Goal: Task Accomplishment & Management: Manage account settings

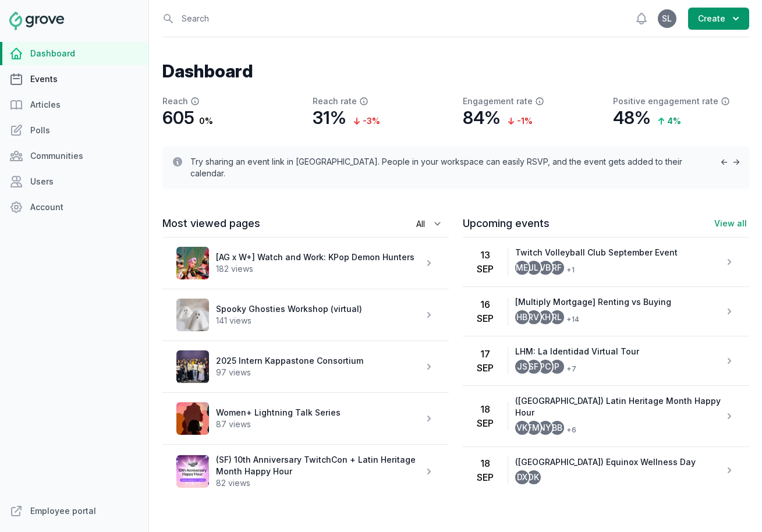
click at [69, 80] on link "Events" at bounding box center [74, 79] width 148 height 23
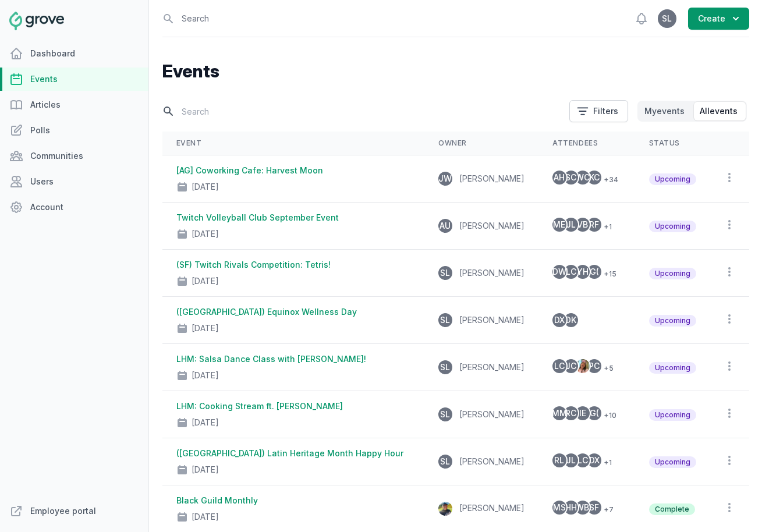
click at [221, 104] on input "text" at bounding box center [362, 111] width 400 height 20
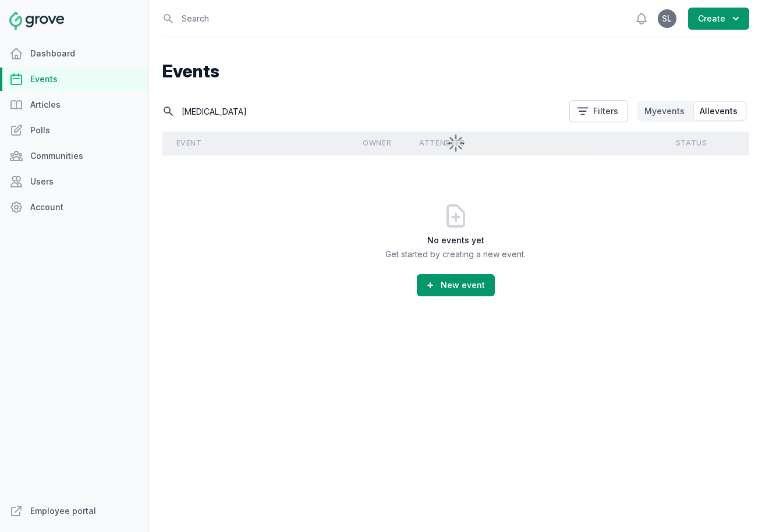
type input "[MEDICAL_DATA]"
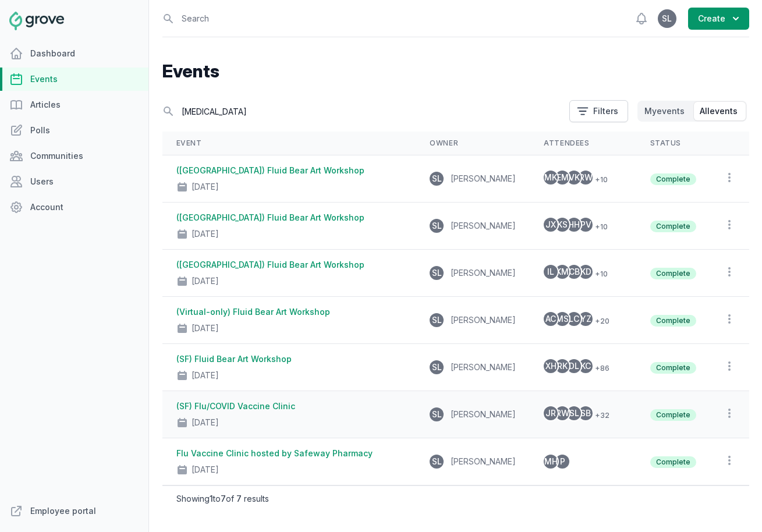
click at [300, 402] on div "(SF) Flu/COVID Vaccine Clinic [DATE]" at bounding box center [289, 415] width 226 height 28
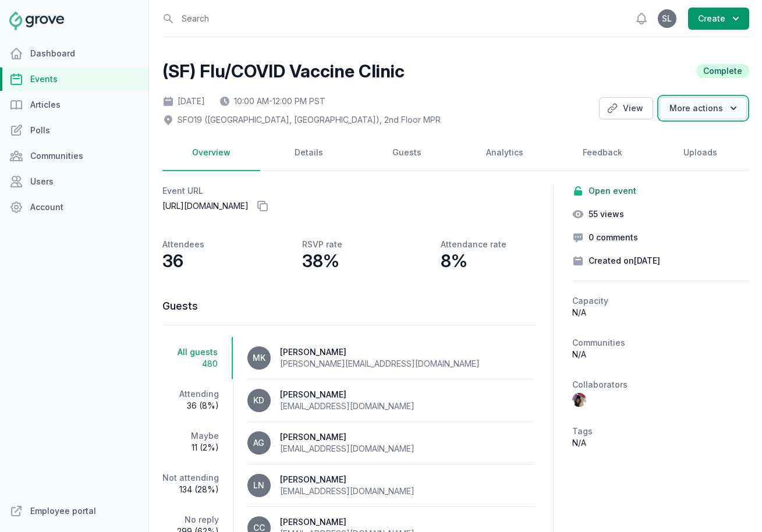
click at [690, 105] on button "More actions" at bounding box center [703, 108] width 87 height 22
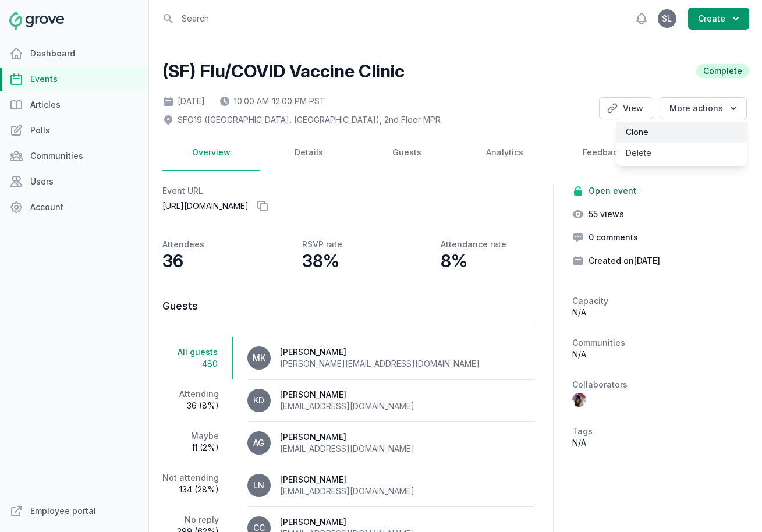
click at [686, 133] on link "Clone" at bounding box center [682, 132] width 130 height 21
select select "43"
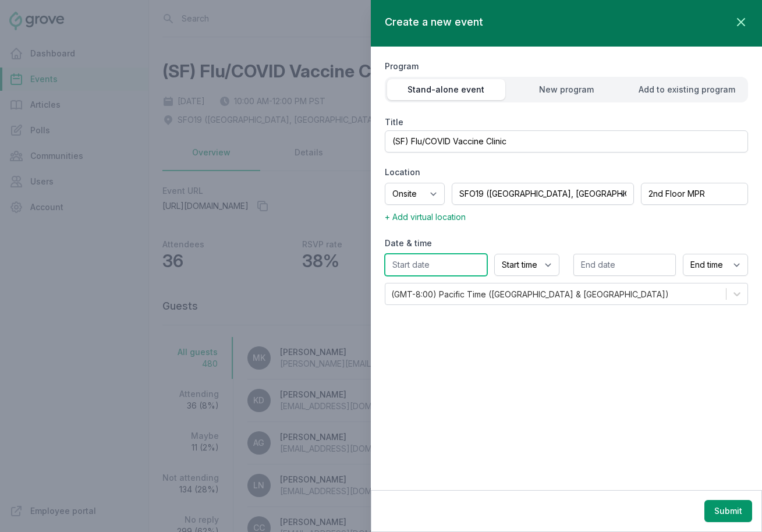
click at [439, 267] on input "text" at bounding box center [436, 265] width 102 height 22
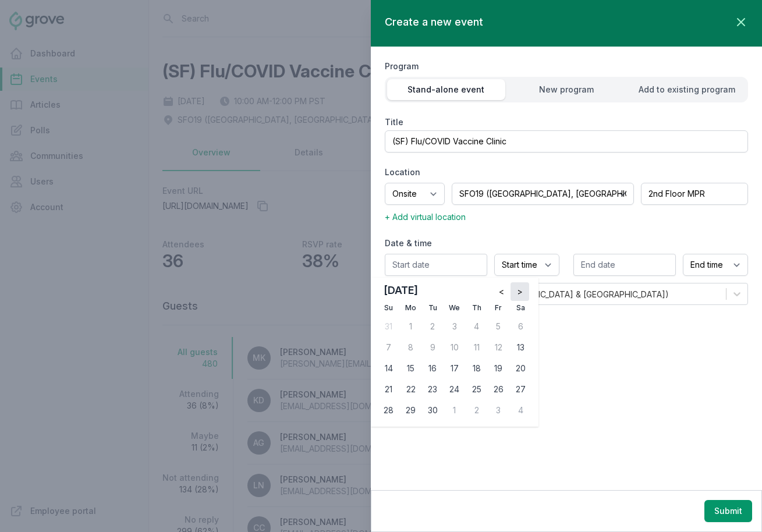
click at [522, 295] on span ">" at bounding box center [520, 292] width 6 height 12
click at [476, 369] on div "13" at bounding box center [477, 368] width 19 height 19
type input "11/13/2025"
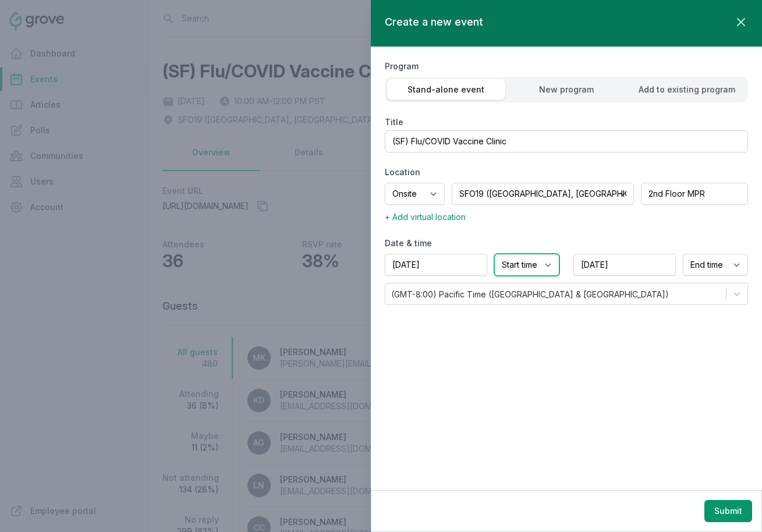
click at [537, 262] on select "Start time 12:00 AM 12:15 AM 12:30 AM 12:45 AM 1:00 AM 1:15 AM 1:30 AM 1:45 AM …" at bounding box center [526, 265] width 65 height 22
select select "10:00 AM"
click at [494, 254] on select "Start time 12:00 AM 12:15 AM 12:30 AM 12:45 AM 1:00 AM 1:15 AM 1:30 AM 1:45 AM …" at bounding box center [526, 265] width 65 height 22
click at [701, 265] on select "End time 12:00 AM 12:15 AM 12:30 AM 12:45 AM 1:00 AM 1:15 AM 1:30 AM 1:45 AM 2:…" at bounding box center [715, 265] width 65 height 22
select select "12:00 PM"
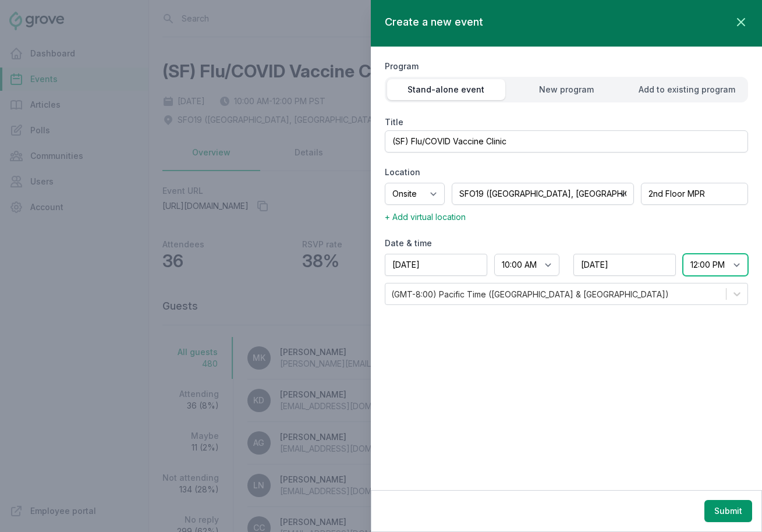
click at [683, 254] on select "End time 12:00 AM 12:15 AM 12:30 AM 12:45 AM 1:00 AM 1:15 AM 1:30 AM 1:45 AM 2:…" at bounding box center [715, 265] width 65 height 22
click at [712, 508] on button "Submit" at bounding box center [728, 511] width 48 height 22
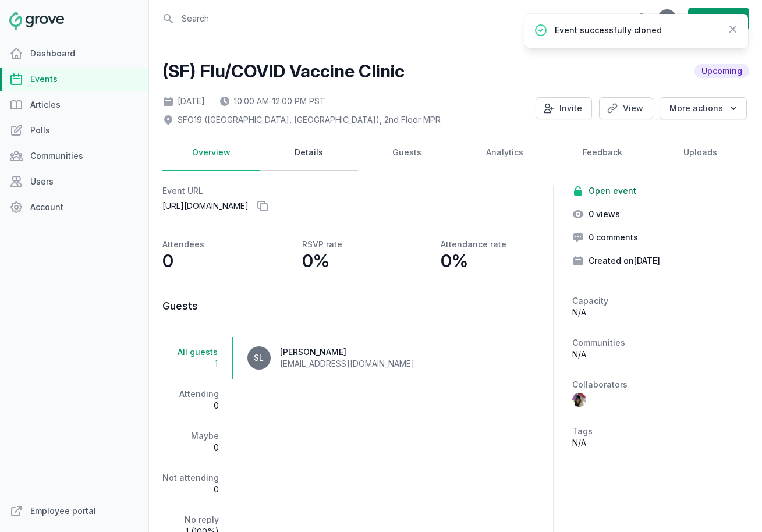
click at [310, 155] on link "Details" at bounding box center [309, 153] width 98 height 36
select select "43"
select select "10:00 AM"
select select "12:00 PM"
select select "89"
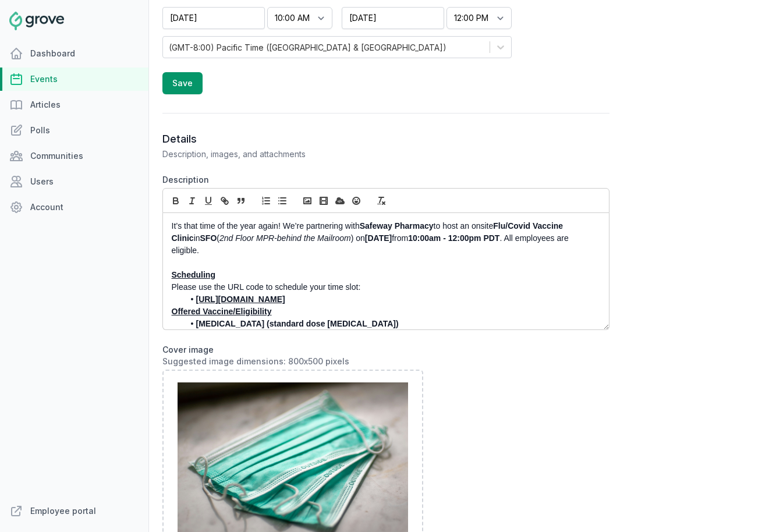
scroll to position [425, 0]
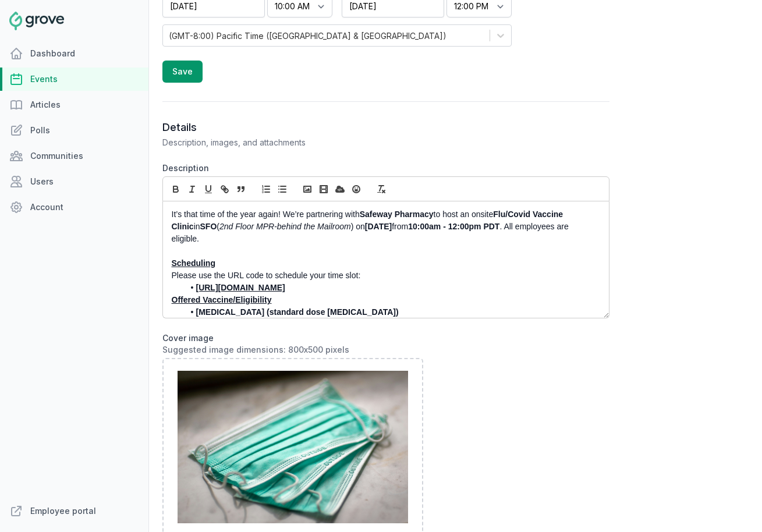
click at [405, 232] on p "It’s that time of the year again! We’re partnering with Safeway Pharmacy to hos…" at bounding box center [383, 226] width 422 height 37
click at [392, 229] on strong "Thursday, November 6, 2024" at bounding box center [378, 226] width 27 height 9
click at [392, 229] on strong "Thursday, November 13, 2024" at bounding box center [378, 226] width 27 height 9
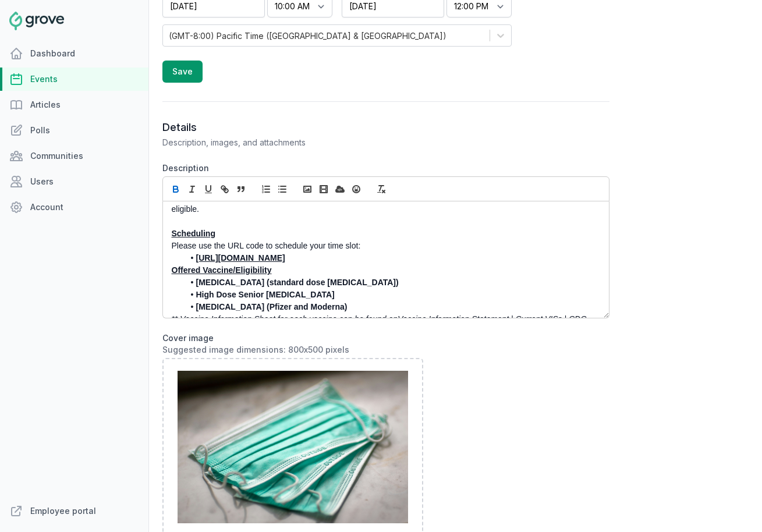
scroll to position [31, 0]
drag, startPoint x: 481, startPoint y: 256, endPoint x: 197, endPoint y: 258, distance: 283.5
click at [197, 258] on strong "https://www.safeway.com/vaccinations/group-clinic/TwitchInteractive2024" at bounding box center [240, 256] width 89 height 9
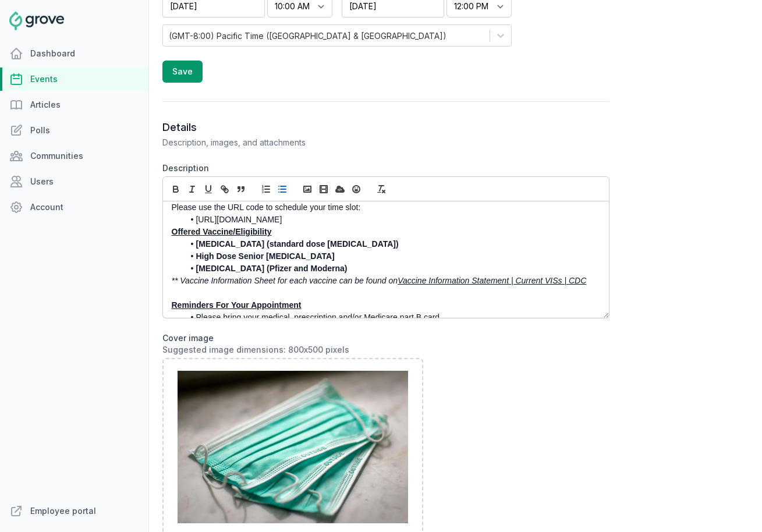
click at [319, 259] on li "High Dose Senior flu vaccine" at bounding box center [389, 256] width 410 height 12
click at [319, 265] on li "COVID (Pfizer and Moderna)" at bounding box center [389, 269] width 410 height 12
drag, startPoint x: 305, startPoint y: 271, endPoint x: 225, endPoint y: 272, distance: 79.8
click at [226, 272] on li "COVID (Pfizer and Moderna)" at bounding box center [389, 269] width 410 height 12
click at [277, 284] on em "** Vaccine Information Sheet for each vaccine can be found on" at bounding box center [285, 280] width 226 height 9
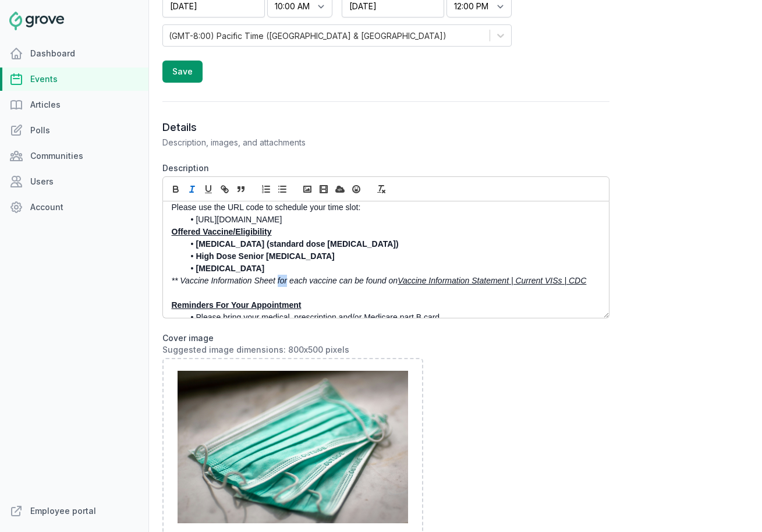
click at [277, 284] on em "** Vaccine Information Sheet for each vaccine can be found on" at bounding box center [285, 280] width 226 height 9
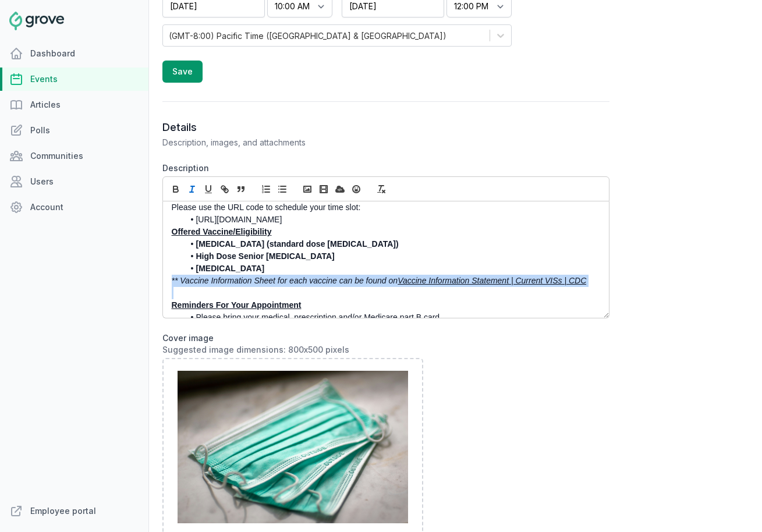
click at [277, 284] on em "** Vaccine Information Sheet for each vaccine can be found on" at bounding box center [285, 280] width 226 height 9
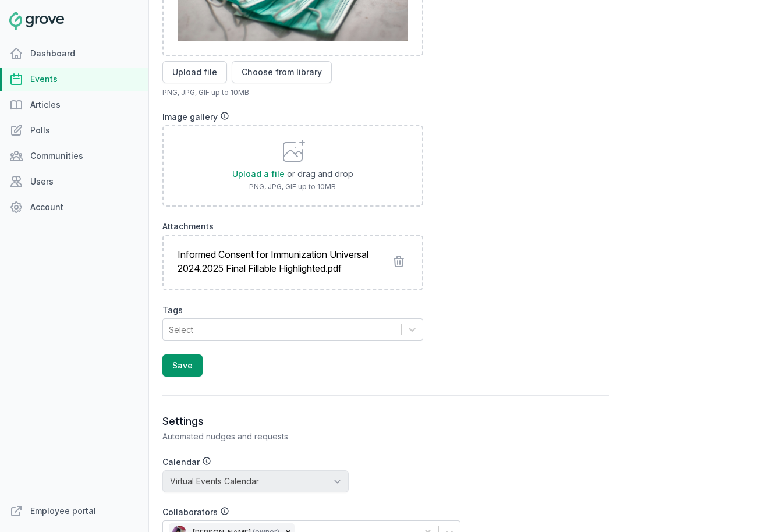
scroll to position [911, 0]
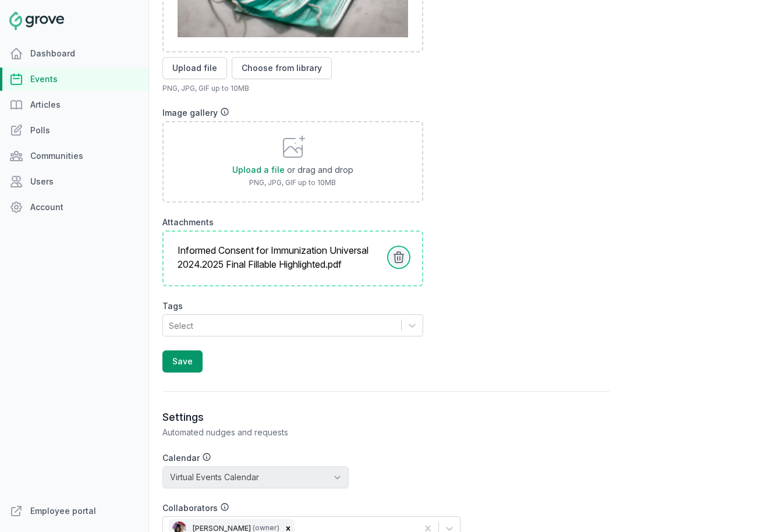
click at [399, 264] on icon at bounding box center [399, 257] width 14 height 14
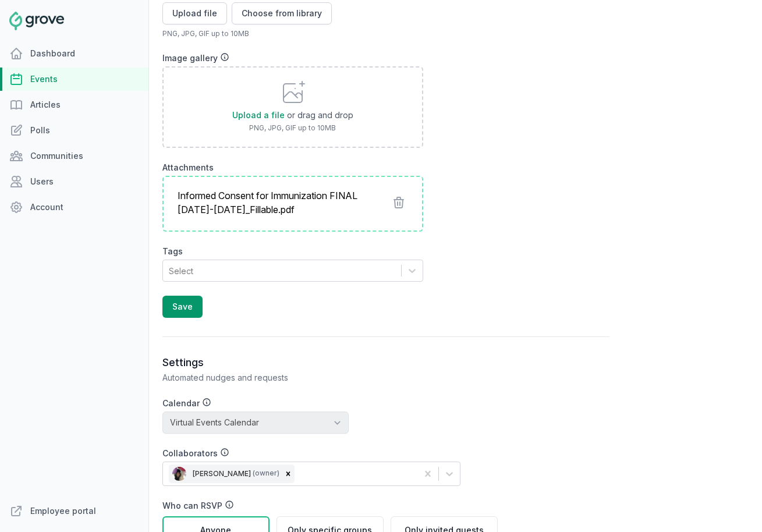
scroll to position [1004, 0]
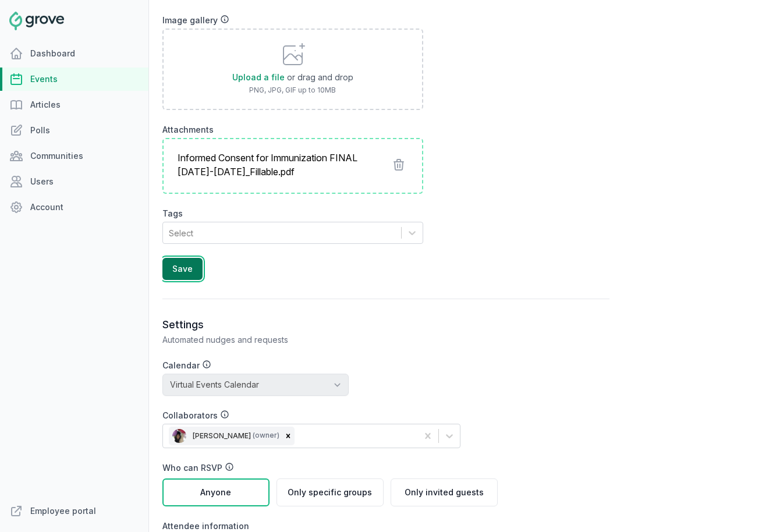
click at [186, 267] on button "Save" at bounding box center [182, 269] width 40 height 22
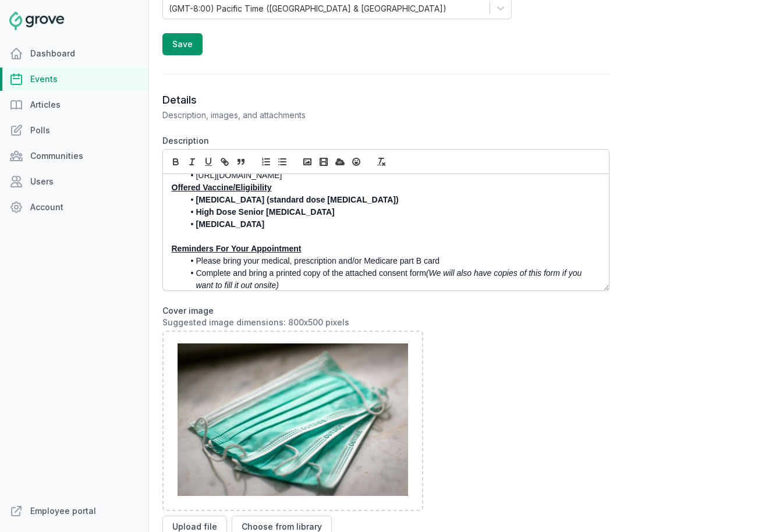
scroll to position [105, 0]
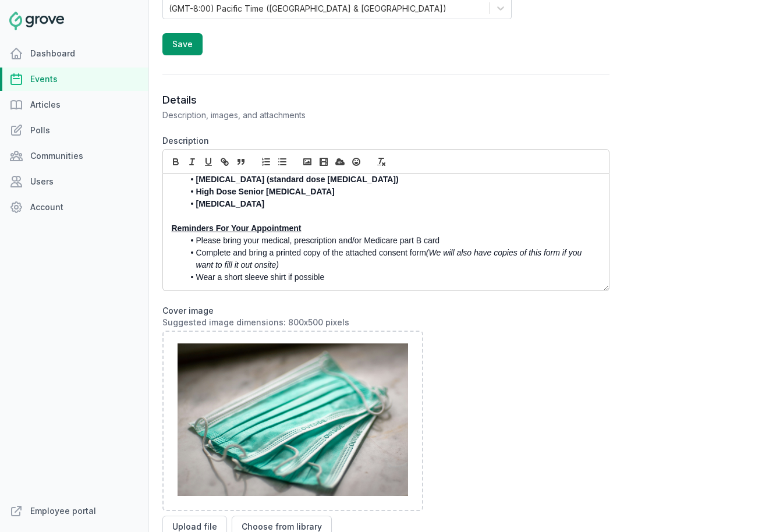
click at [408, 239] on li "Please bring your medical, prescription and/or Medicare part B card" at bounding box center [389, 241] width 410 height 12
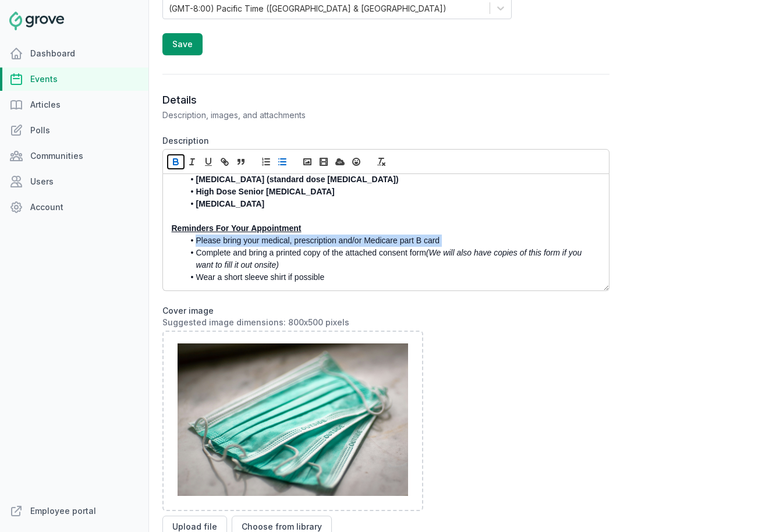
click at [172, 158] on icon "button" at bounding box center [176, 162] width 10 height 10
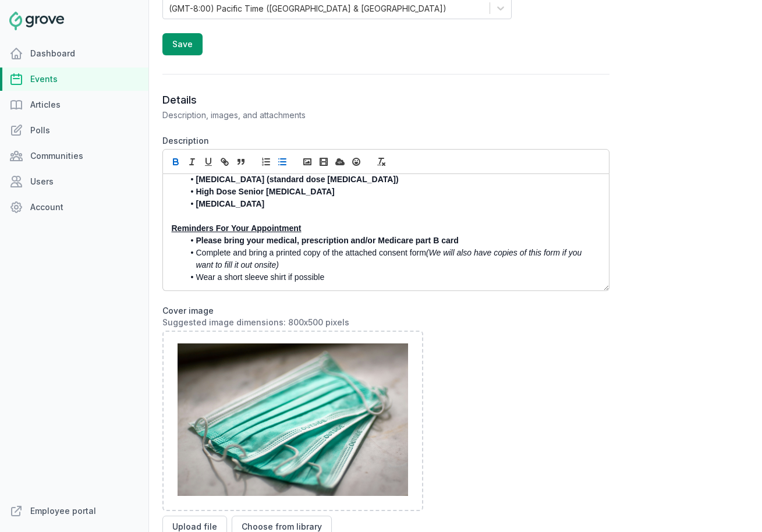
click at [332, 250] on li "Complete and bring a printed copy of the attached consent form (We will also ha…" at bounding box center [389, 259] width 410 height 24
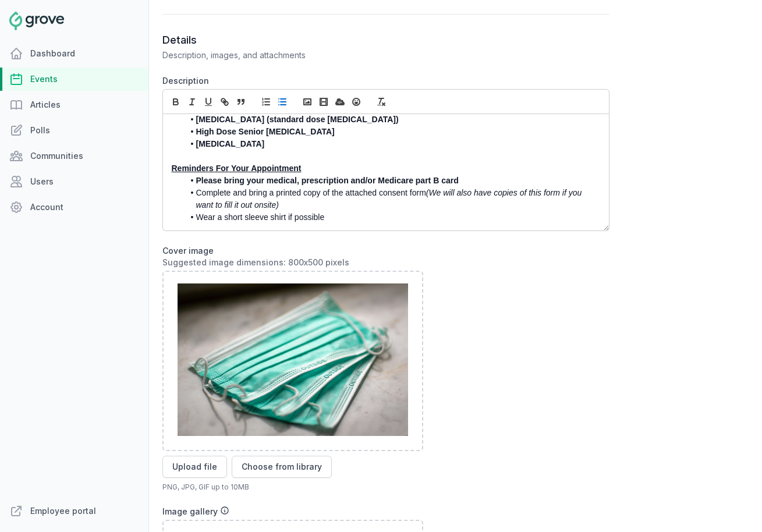
scroll to position [522, 0]
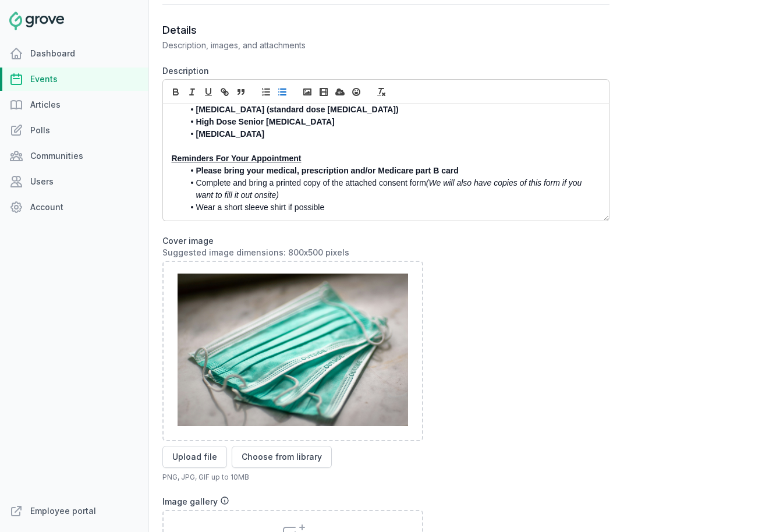
click at [249, 140] on li "COVID" at bounding box center [389, 134] width 410 height 12
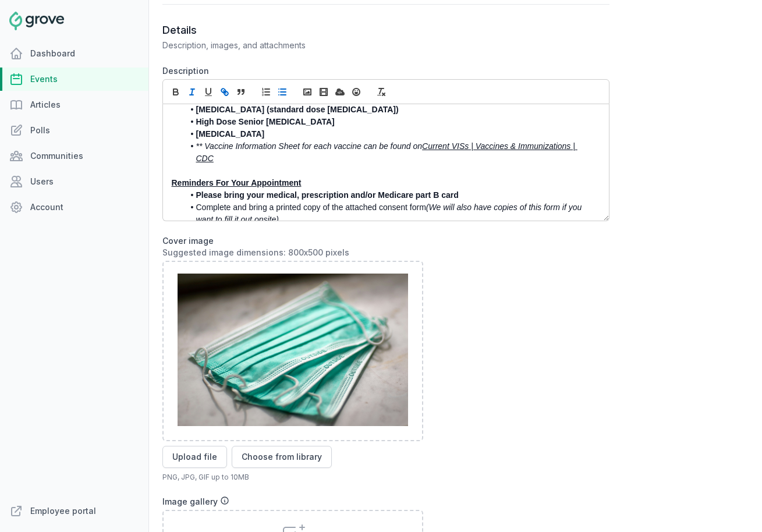
scroll to position [105, 0]
click at [196, 145] on em "** Vaccine Information Sheet for each vaccine can be found on" at bounding box center [309, 145] width 226 height 9
click at [282, 91] on icon "button" at bounding box center [282, 92] width 10 height 10
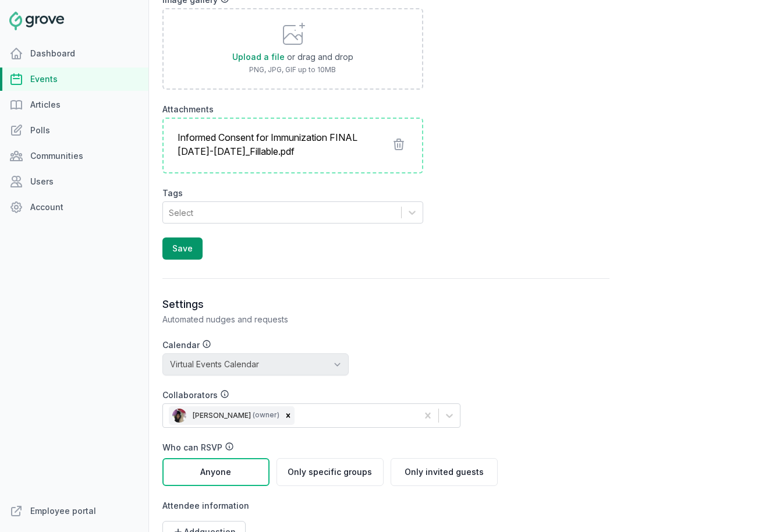
scroll to position [1037, 0]
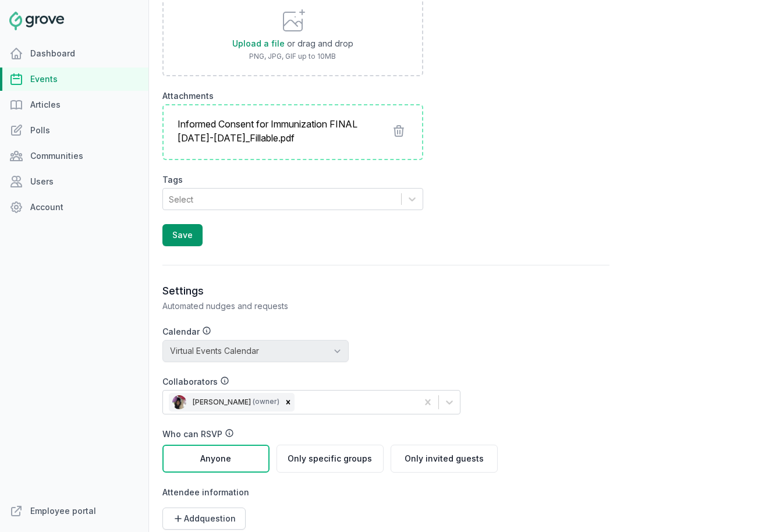
click at [188, 236] on button "Save" at bounding box center [182, 235] width 40 height 22
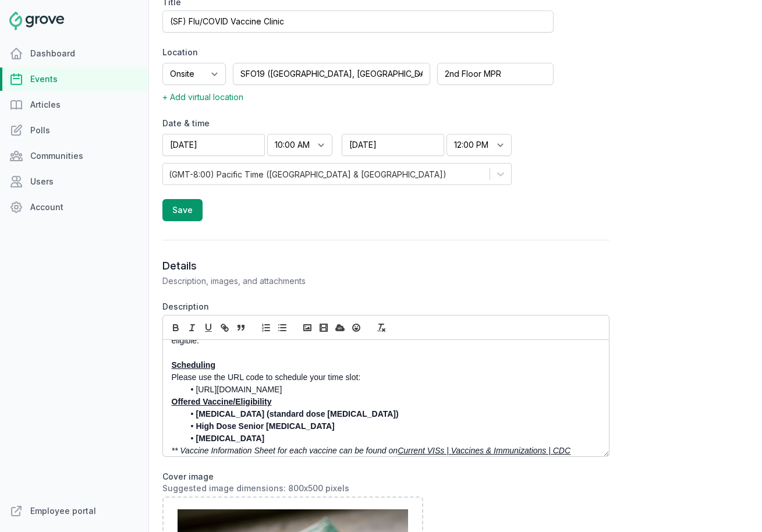
scroll to position [0, 0]
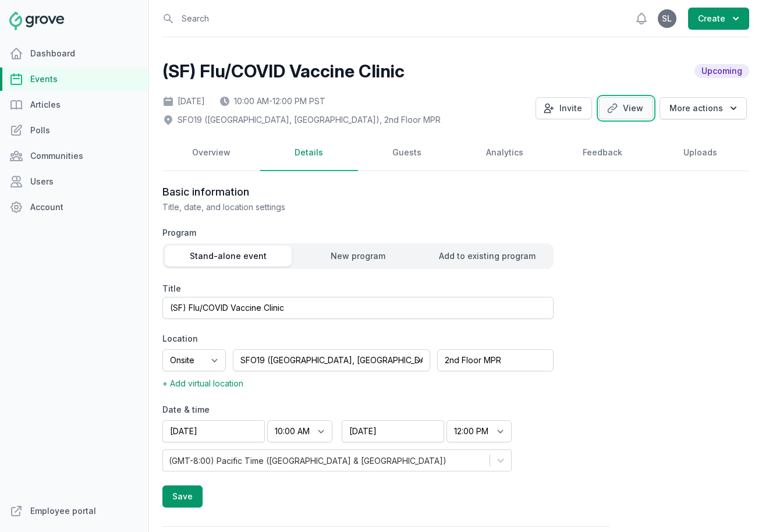
click at [624, 114] on link "View" at bounding box center [626, 108] width 54 height 22
click at [555, 105] on icon "button" at bounding box center [549, 108] width 12 height 12
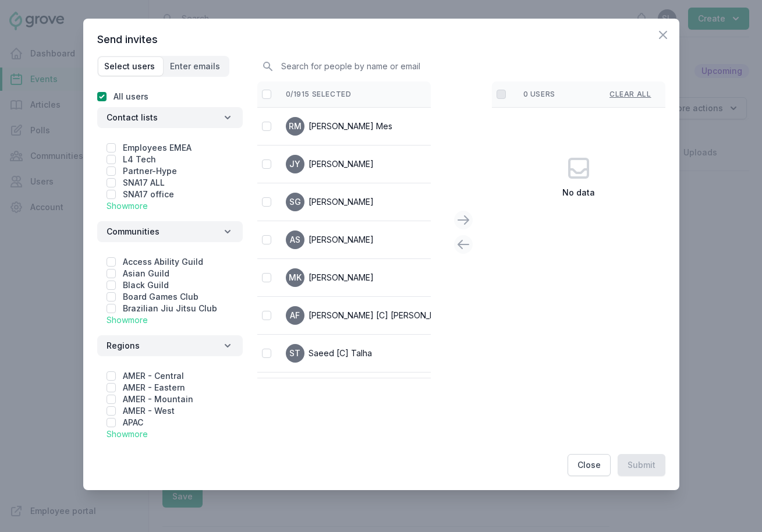
click at [139, 207] on link "Show more" at bounding box center [127, 206] width 41 height 10
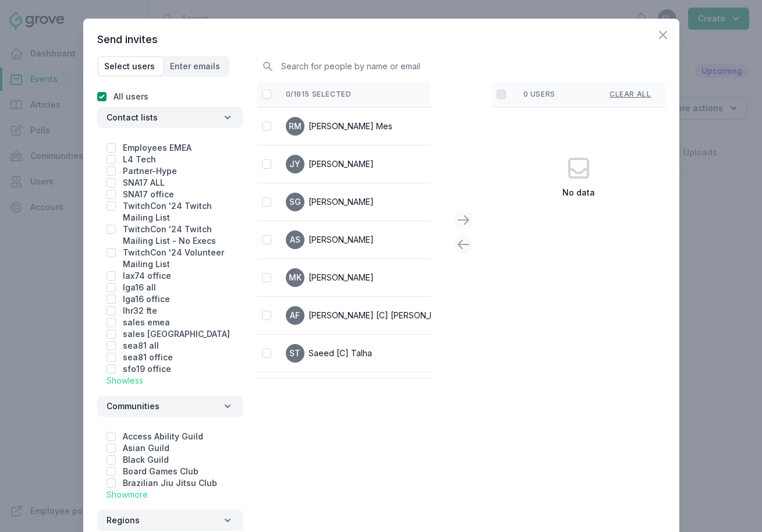
click at [109, 374] on div at bounding box center [111, 369] width 9 height 12
click at [112, 366] on input "checkbox" at bounding box center [111, 368] width 9 height 9
checkbox input "true"
checkbox input "false"
click at [269, 94] on input "checkbox" at bounding box center [266, 94] width 9 height 9
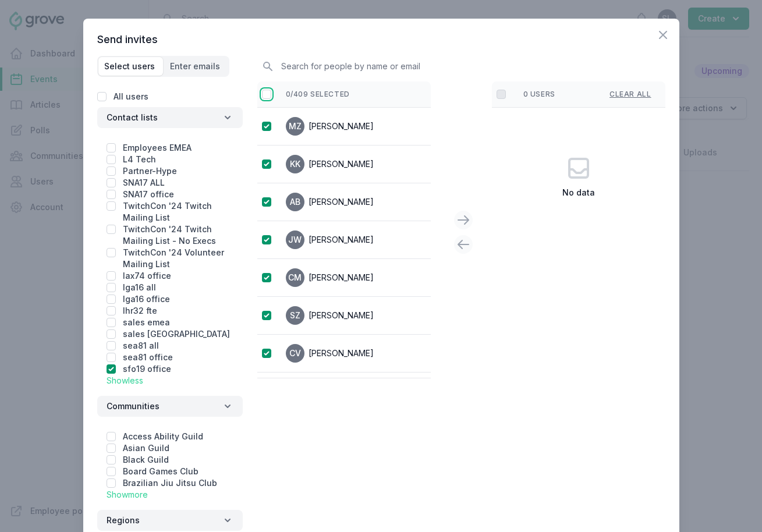
checkbox input "false"
checkbox input "true"
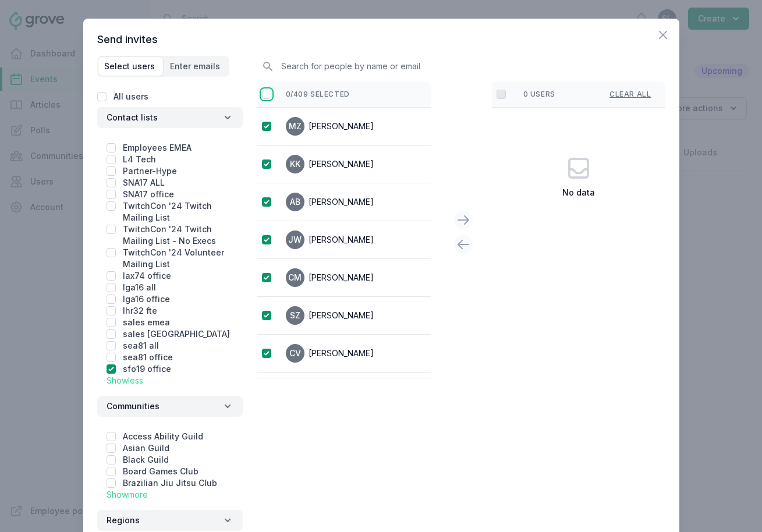
checkbox input "true"
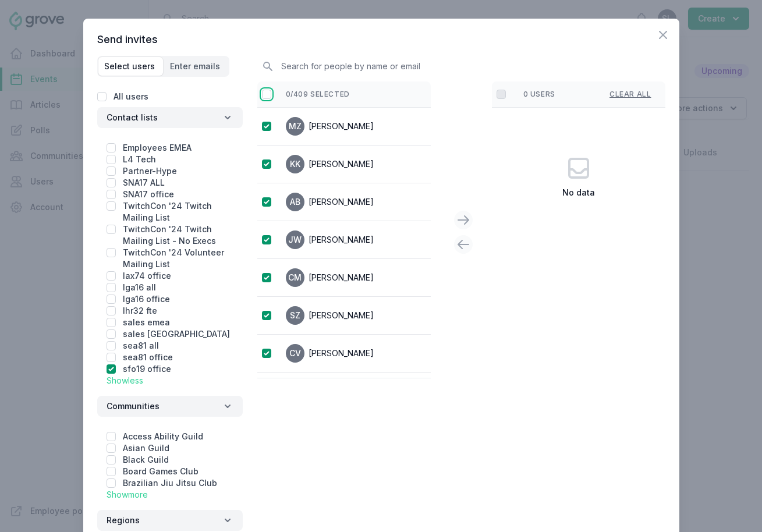
checkbox input "true"
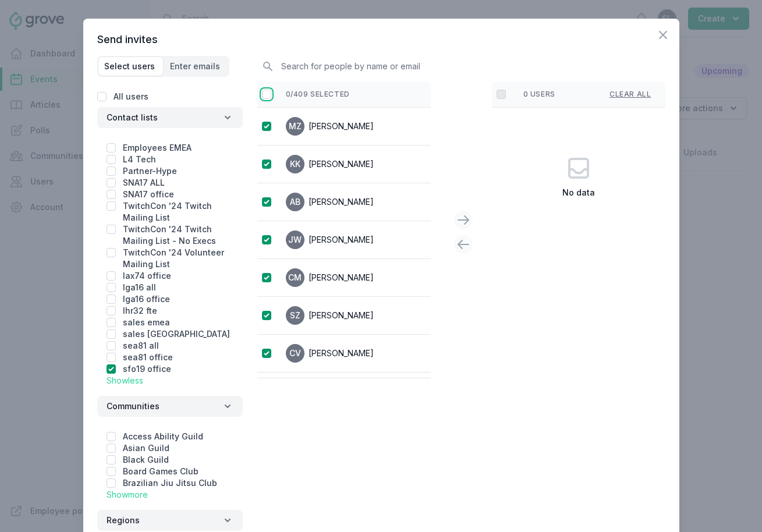
checkbox input "true"
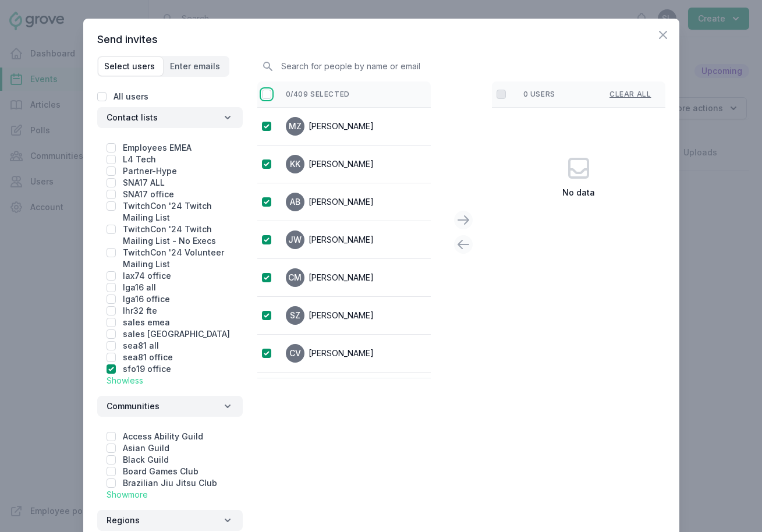
checkbox input "true"
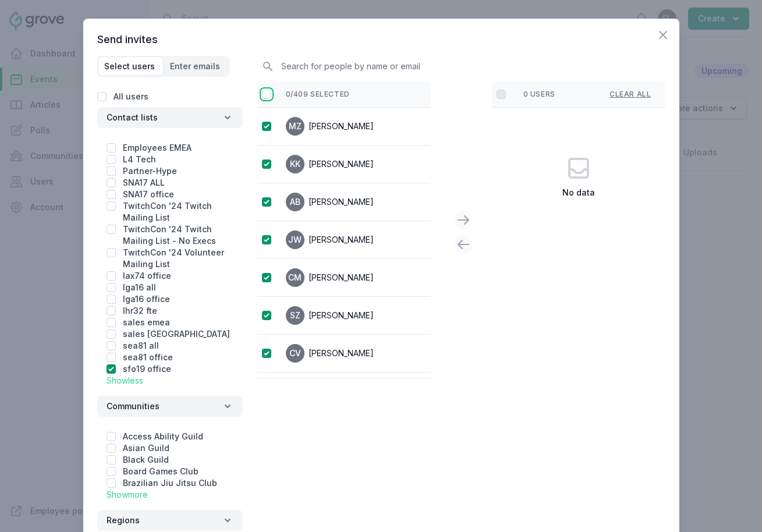
checkbox input "true"
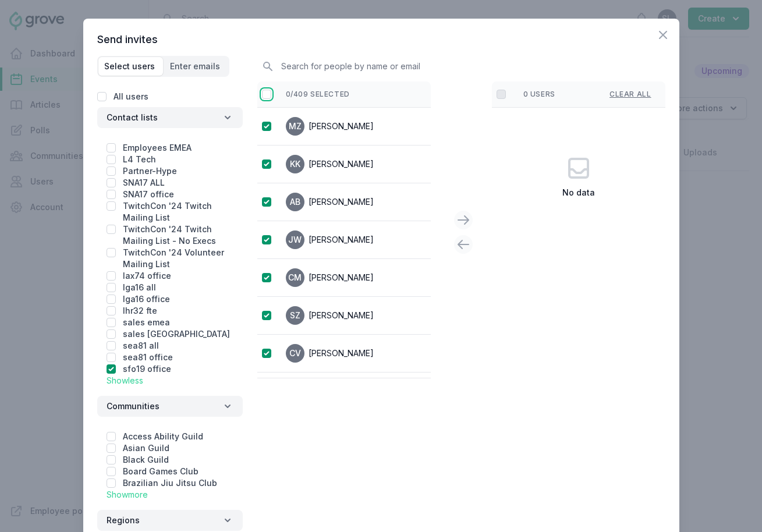
checkbox input "true"
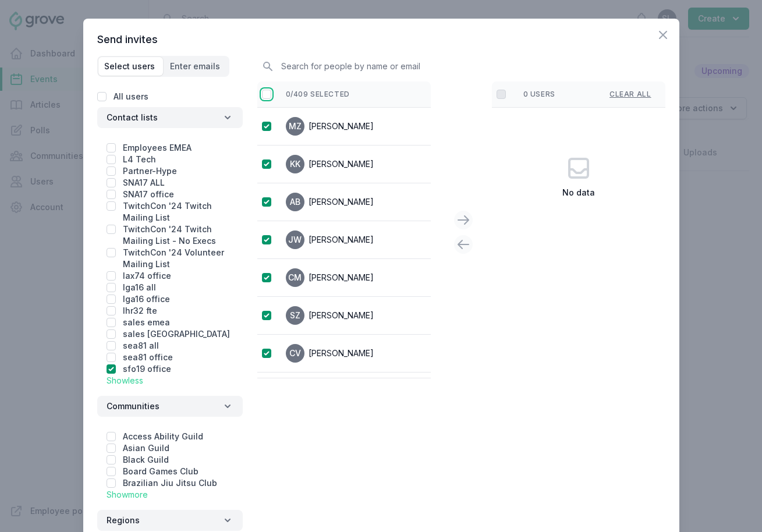
checkbox input "true"
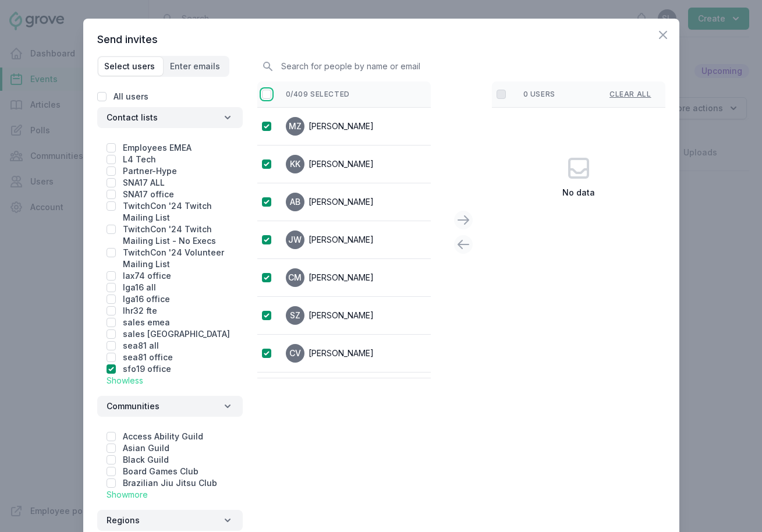
checkbox input "true"
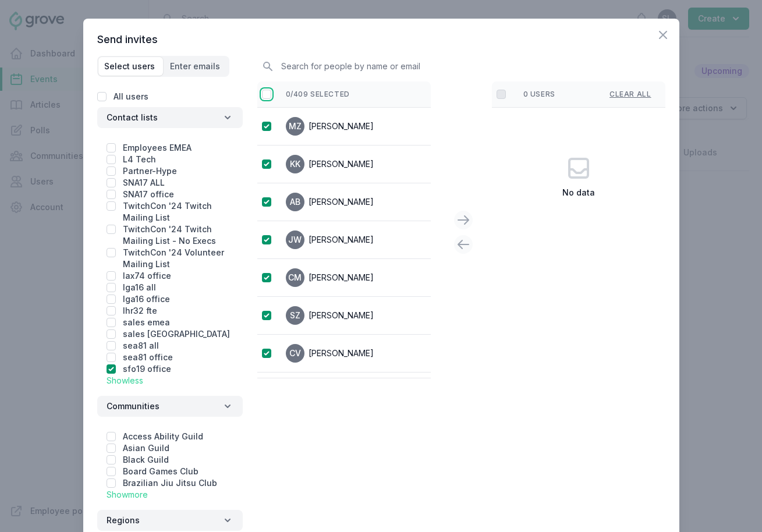
checkbox input "true"
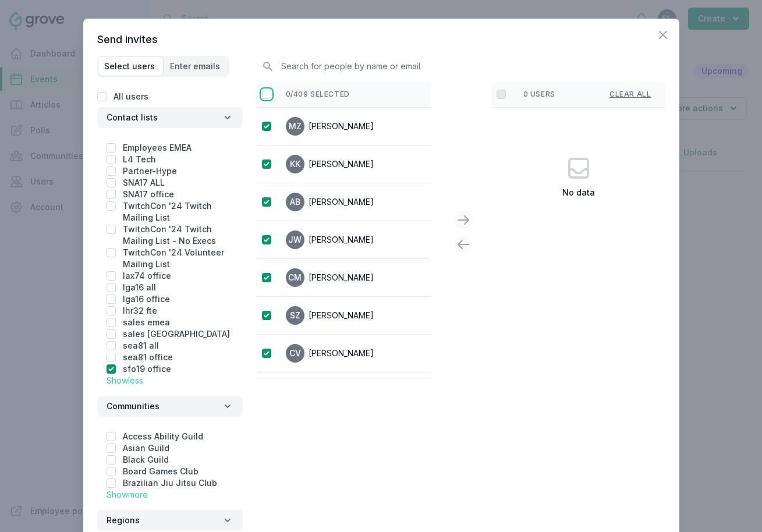
checkbox input "true"
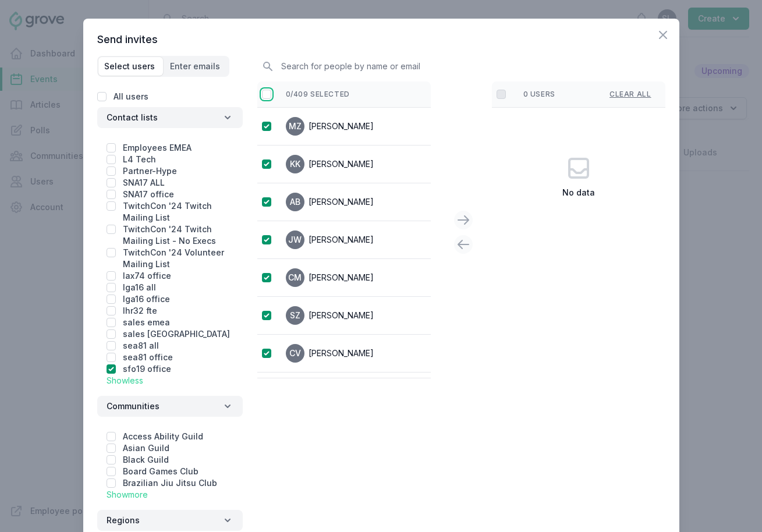
checkbox input "true"
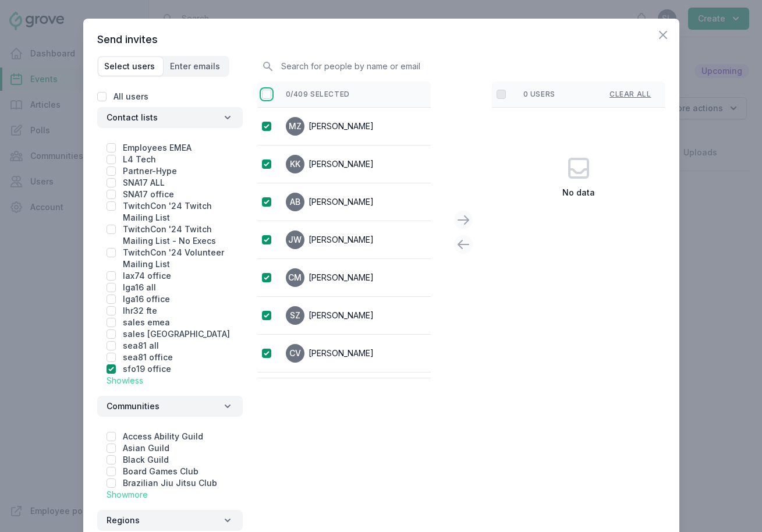
checkbox input "true"
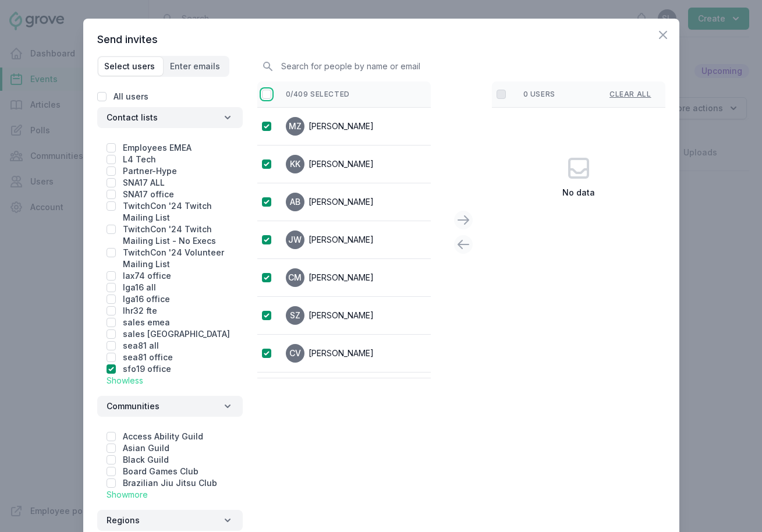
checkbox input "true"
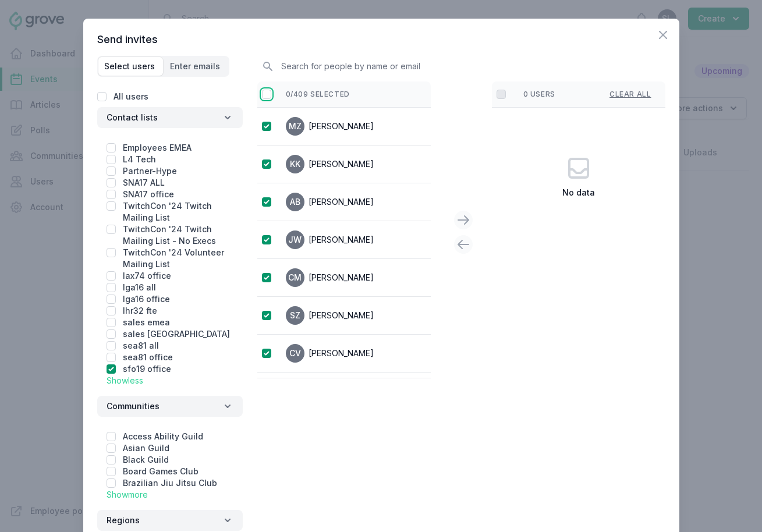
checkbox input "true"
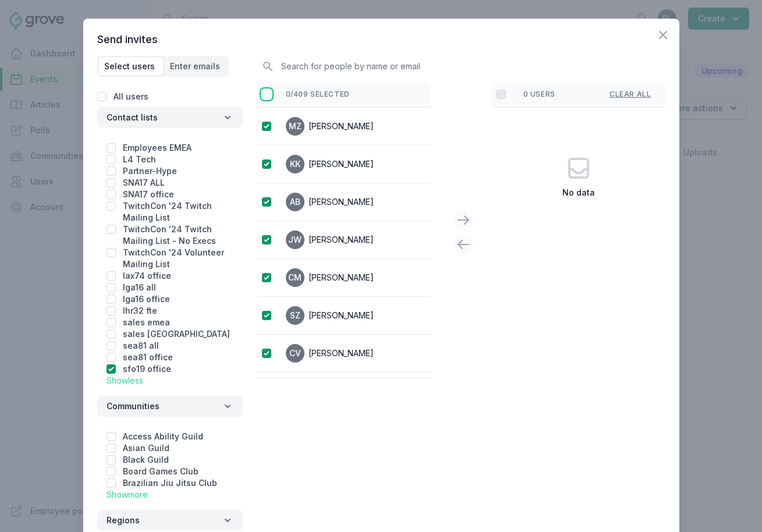
checkbox input "true"
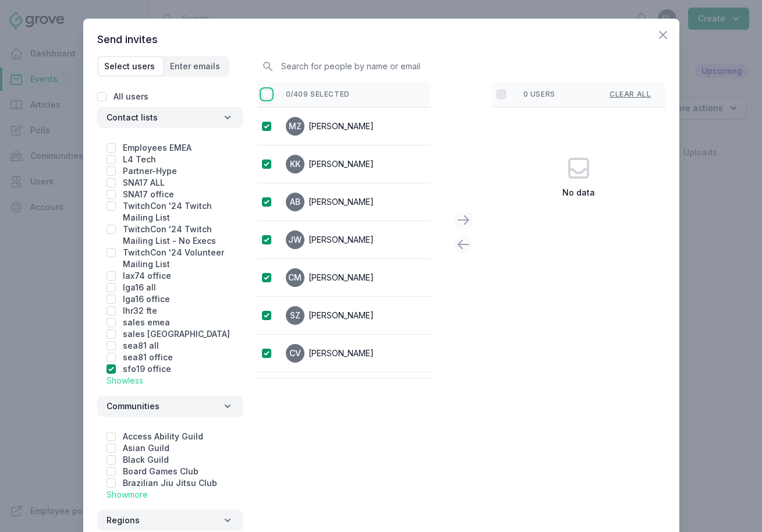
checkbox input "true"
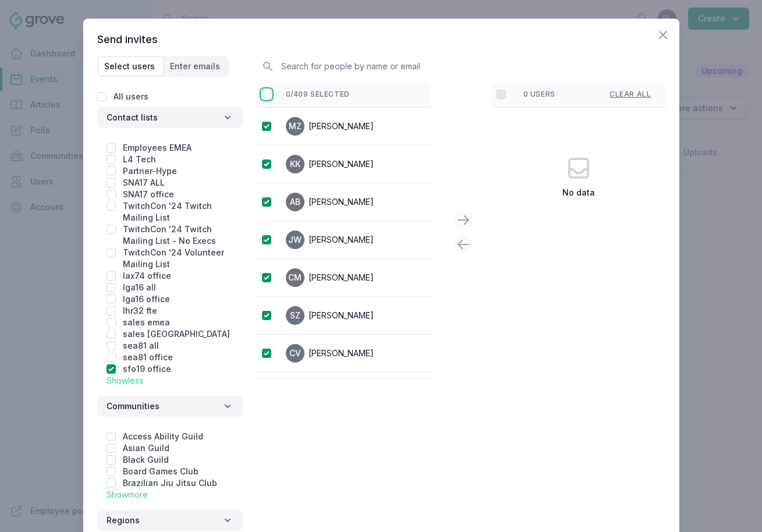
checkbox input "true"
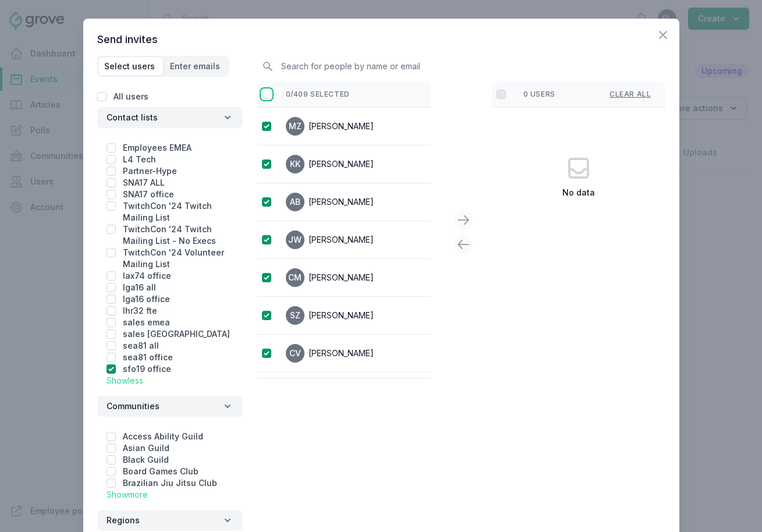
checkbox input "true"
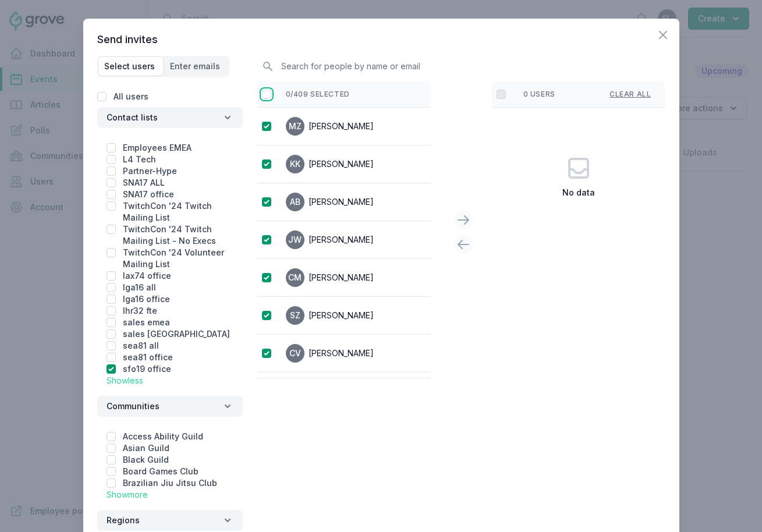
checkbox input "true"
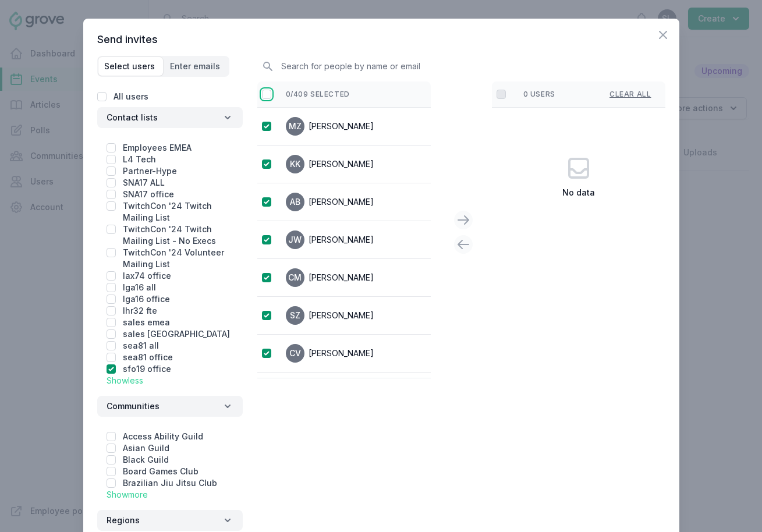
checkbox input "true"
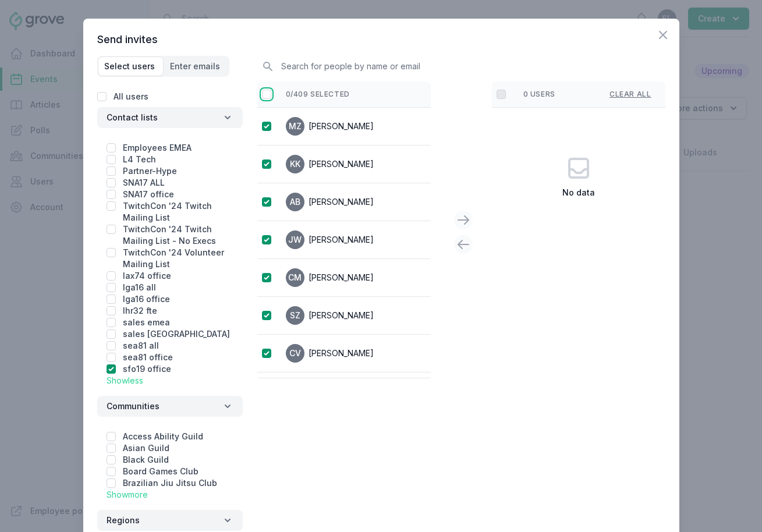
checkbox input "true"
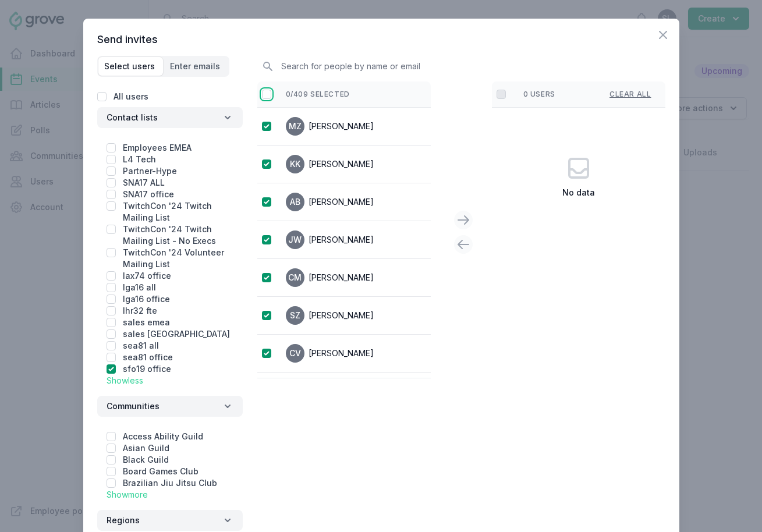
checkbox input "true"
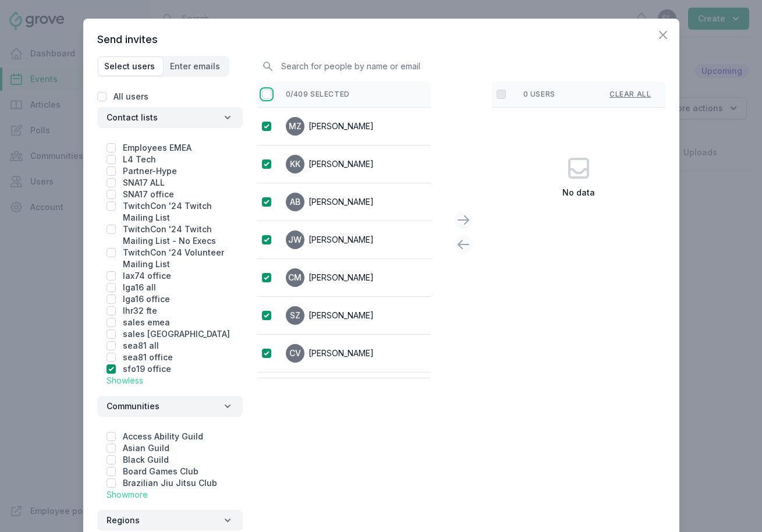
checkbox input "true"
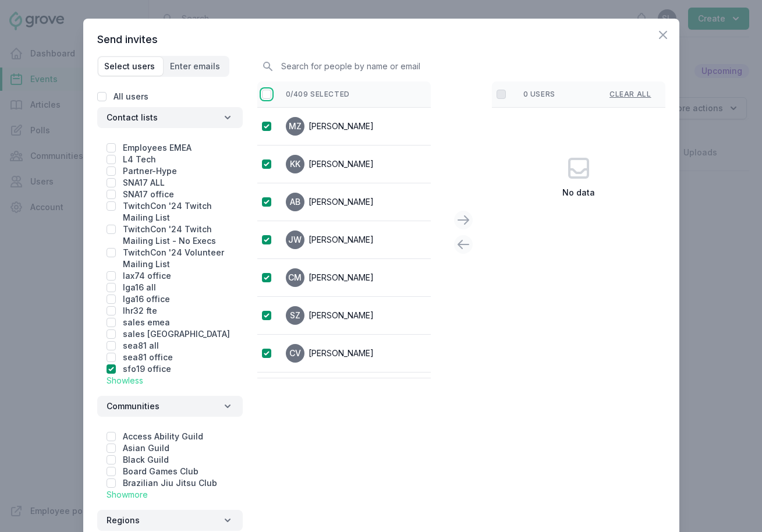
checkbox input "true"
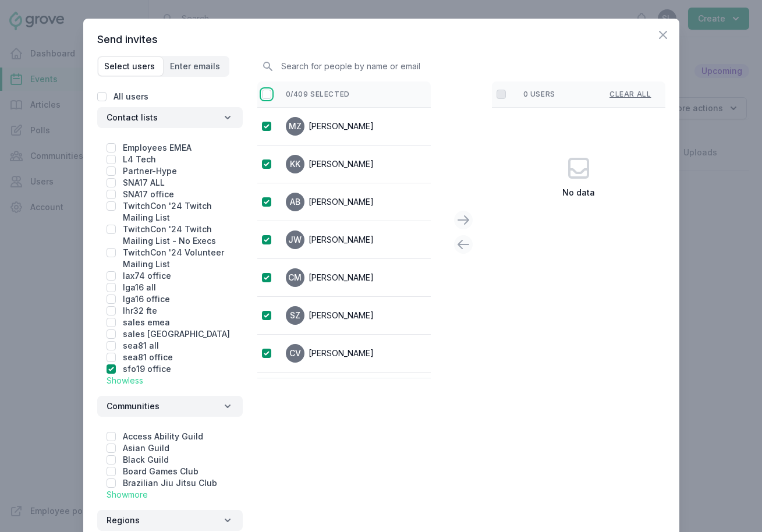
checkbox input "true"
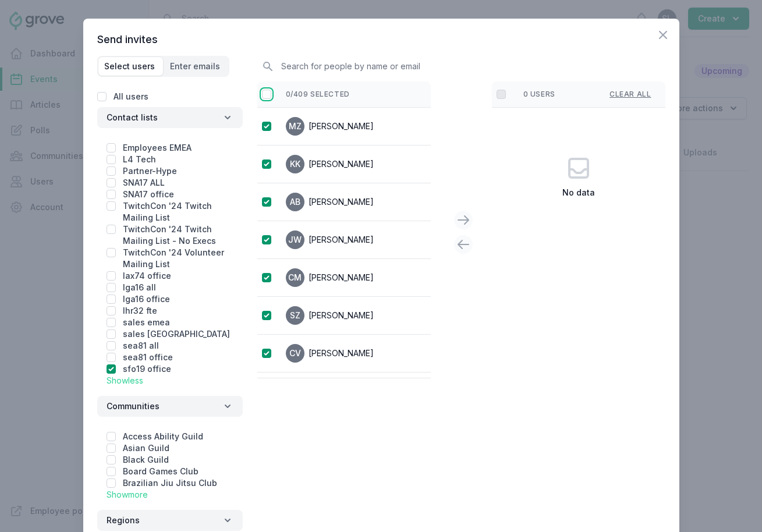
checkbox input "true"
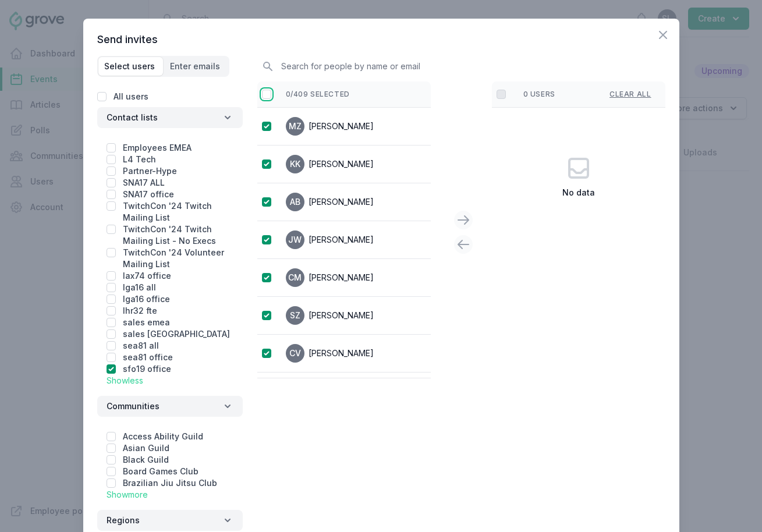
checkbox input "true"
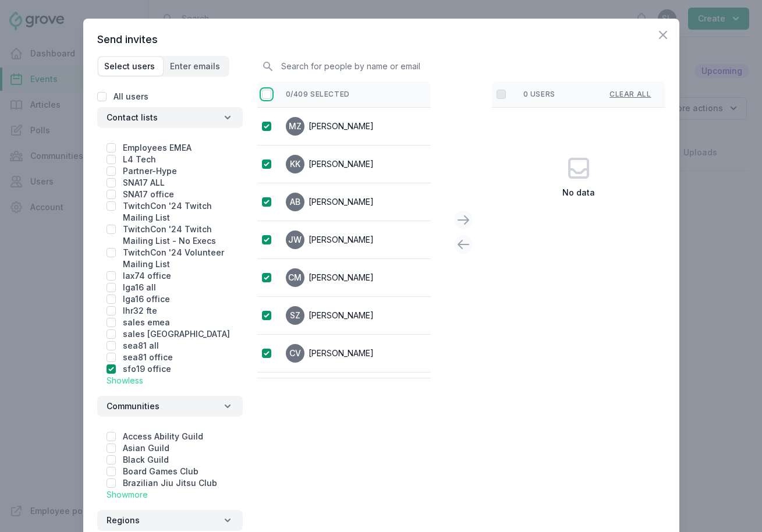
checkbox input "true"
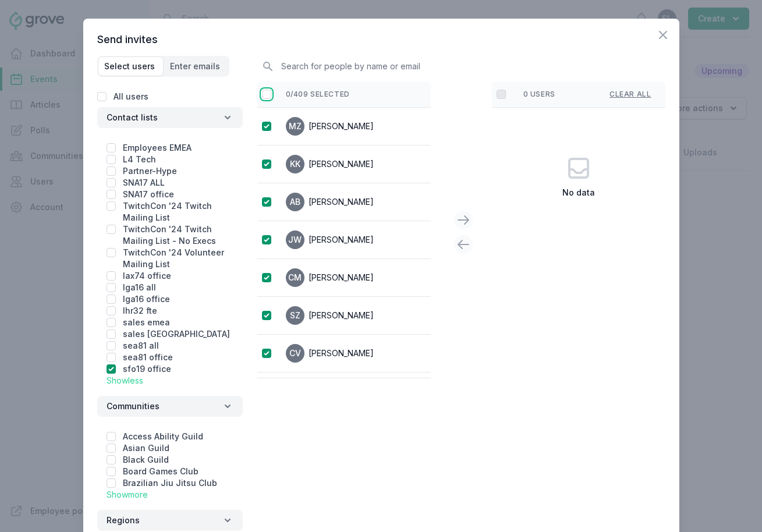
checkbox input "true"
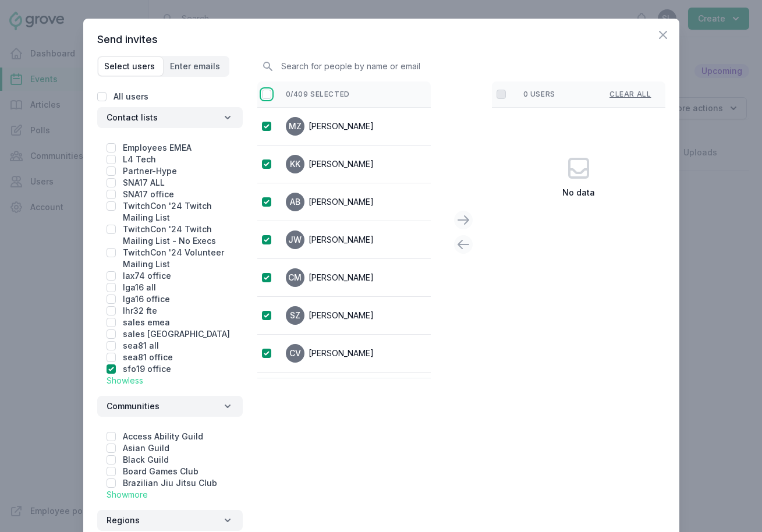
checkbox input "true"
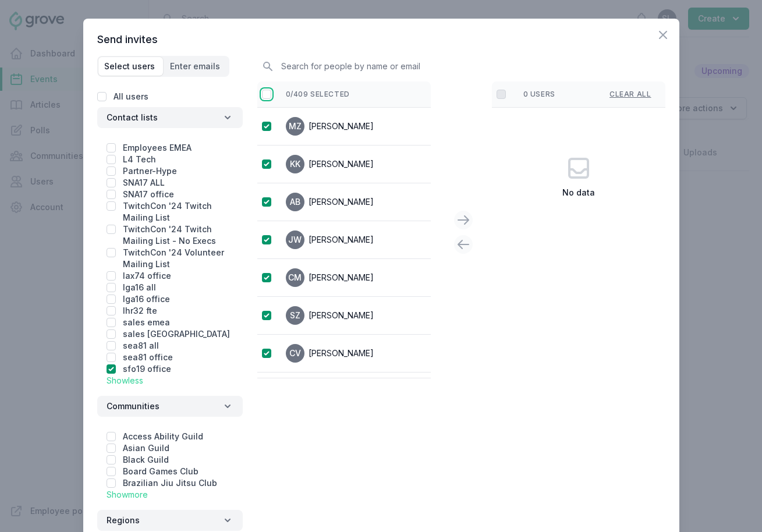
checkbox input "true"
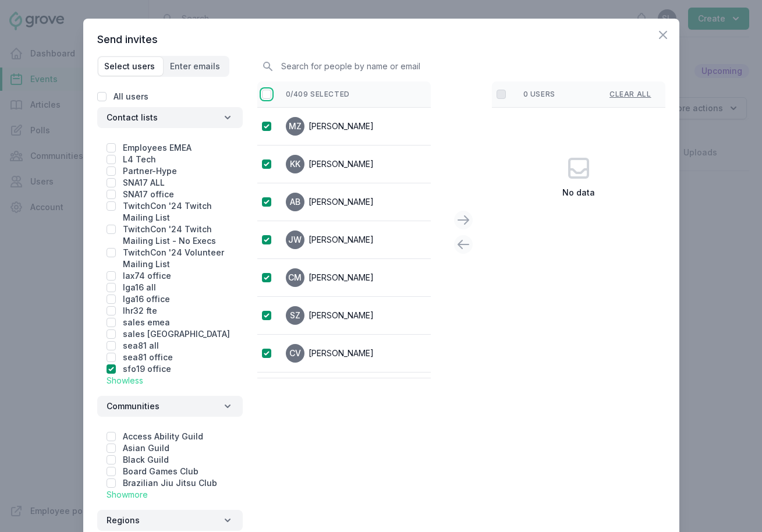
checkbox input "true"
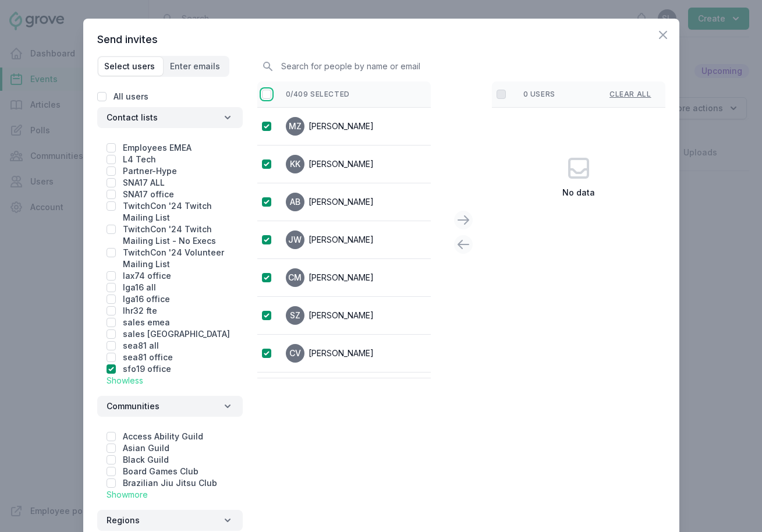
checkbox input "true"
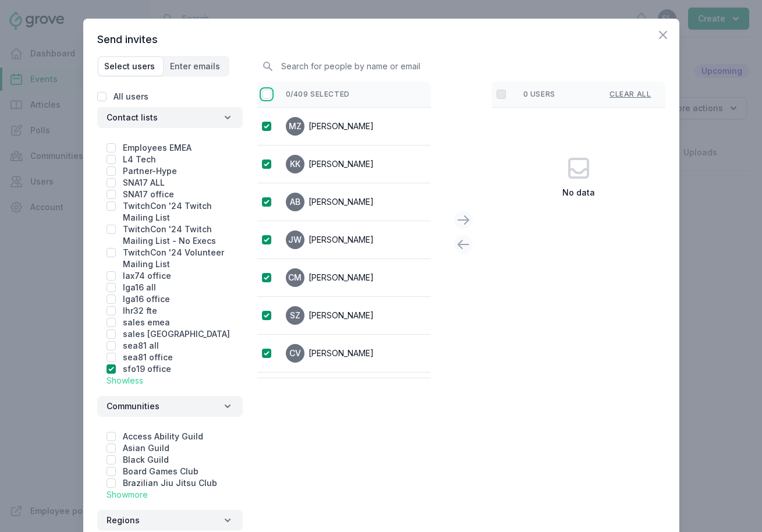
checkbox input "true"
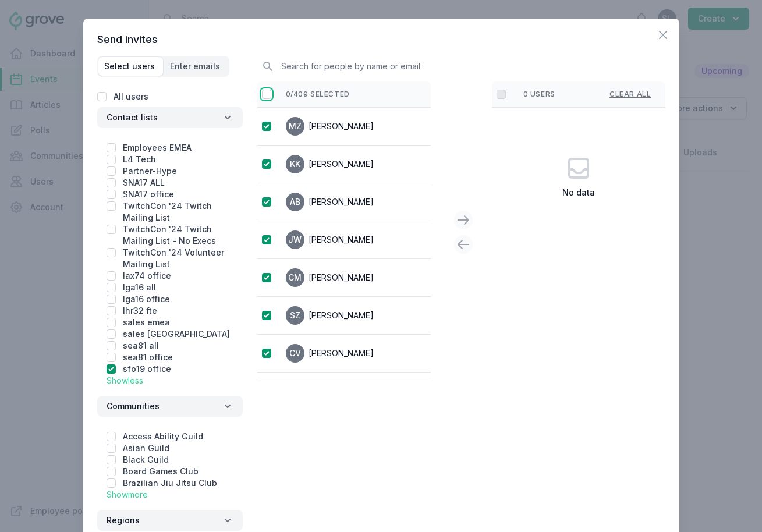
checkbox input "true"
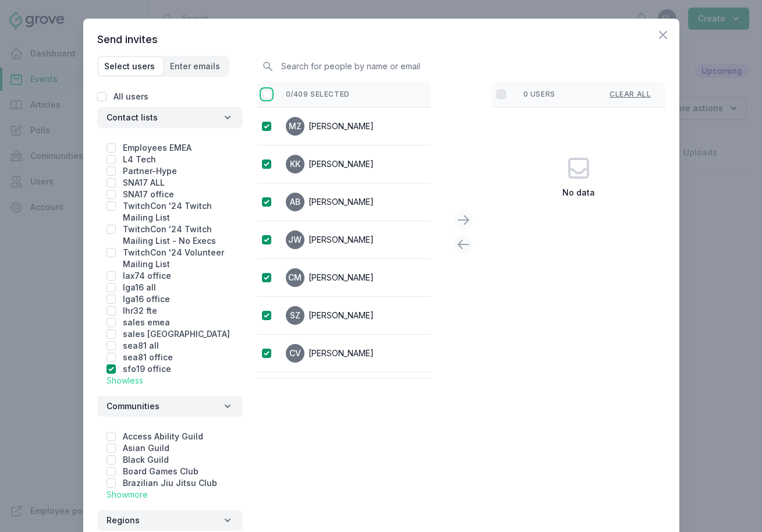
checkbox input "true"
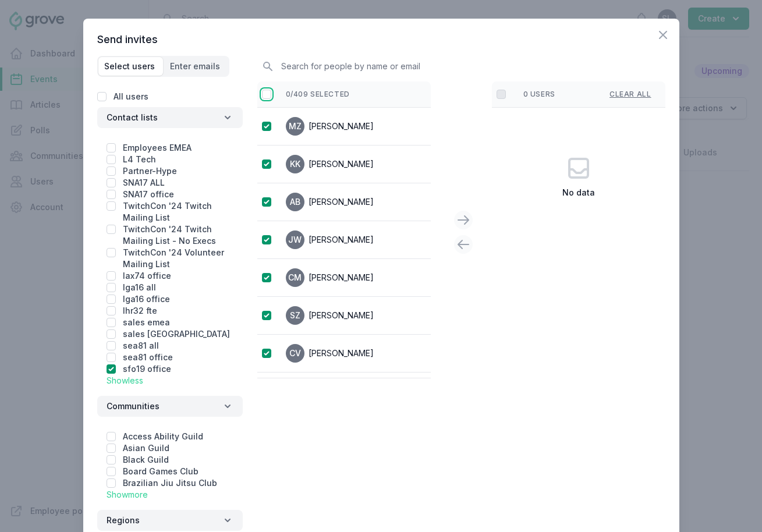
checkbox input "true"
click at [463, 216] on icon at bounding box center [463, 220] width 14 height 14
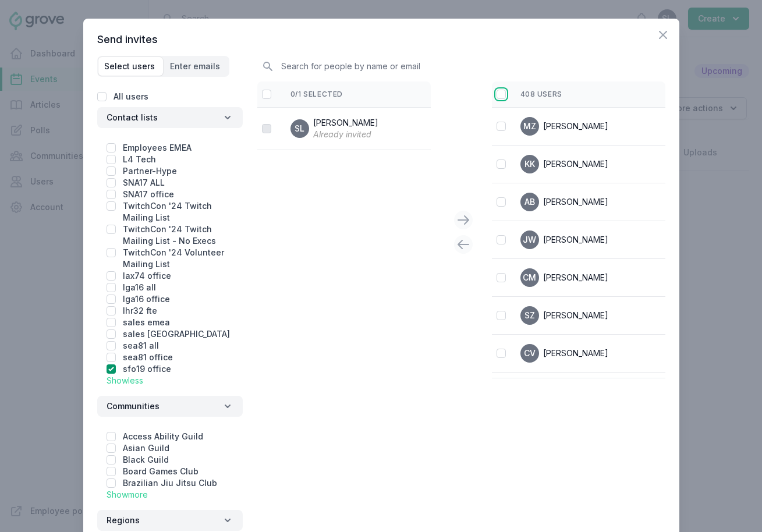
click at [501, 95] on input "checkbox" at bounding box center [501, 94] width 9 height 9
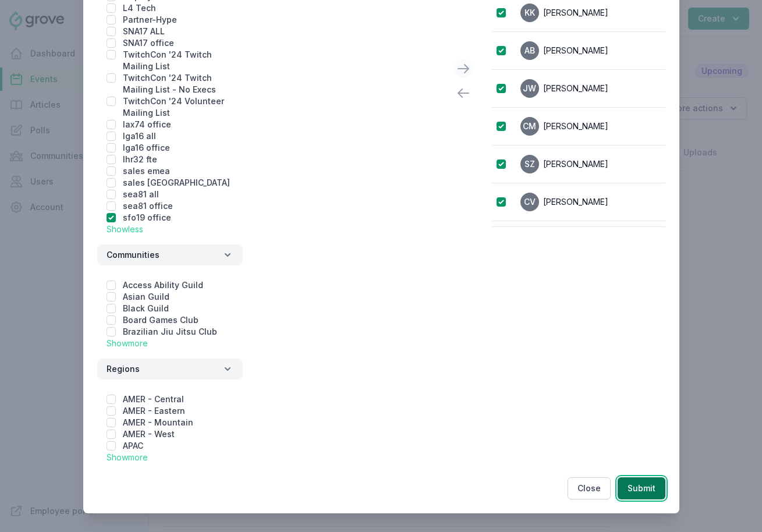
click at [653, 495] on button "Submit" at bounding box center [642, 488] width 48 height 22
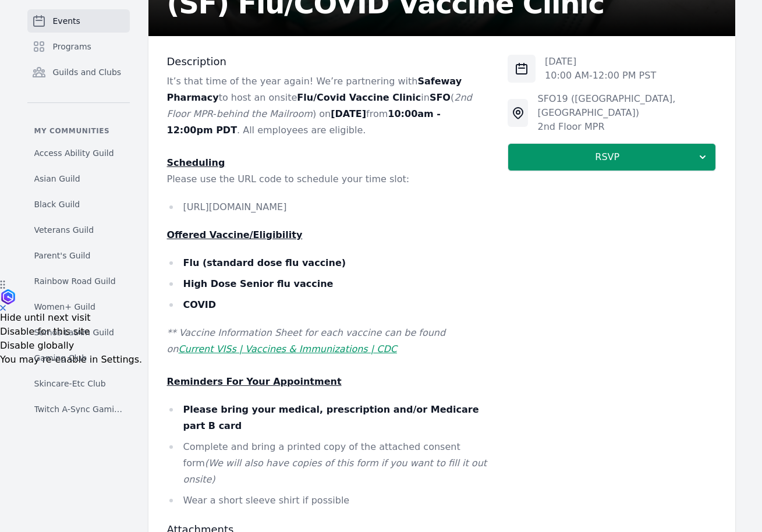
scroll to position [255, 0]
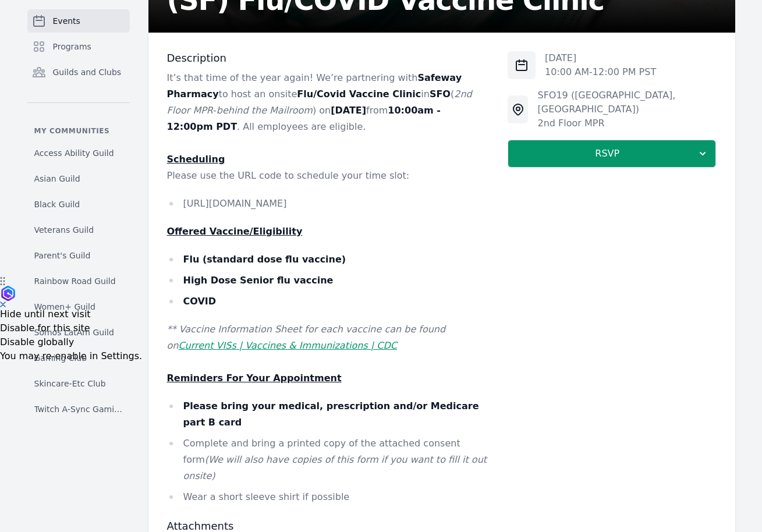
click at [364, 208] on li "[URL][DOMAIN_NAME]" at bounding box center [328, 204] width 323 height 16
copy li "[URL][DOMAIN_NAME]"
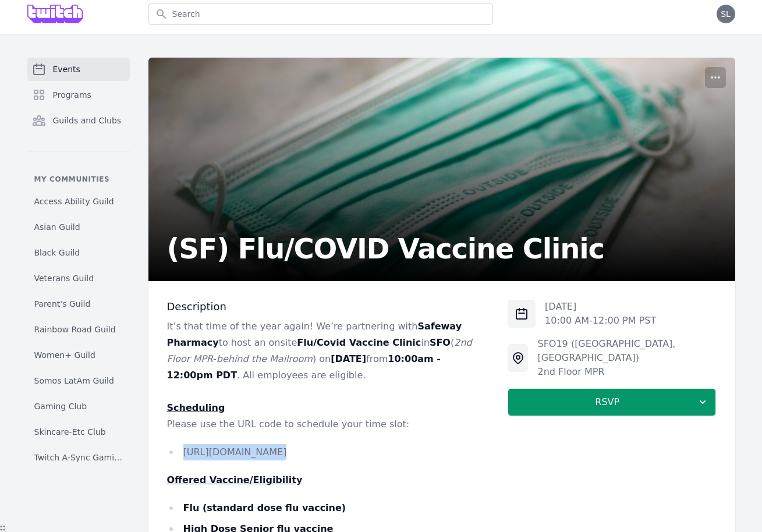
scroll to position [0, 0]
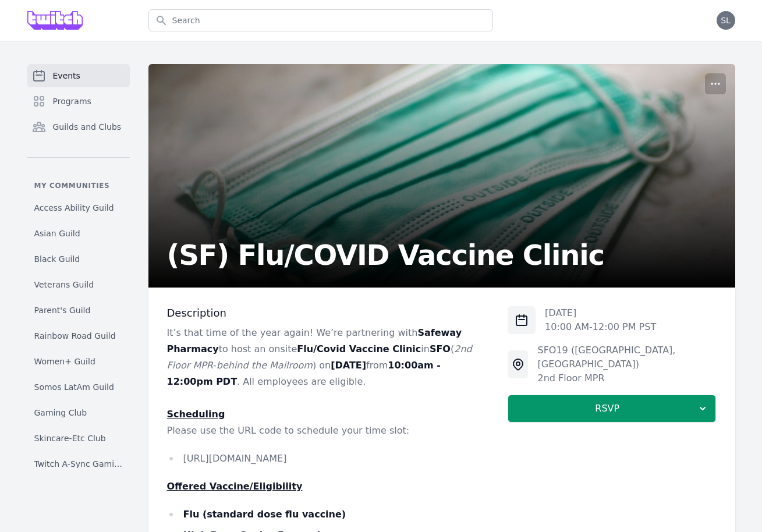
click at [86, 87] on div "Events Programs Guilds and Clubs" at bounding box center [78, 110] width 102 height 93
click at [84, 82] on link "Events" at bounding box center [78, 75] width 102 height 23
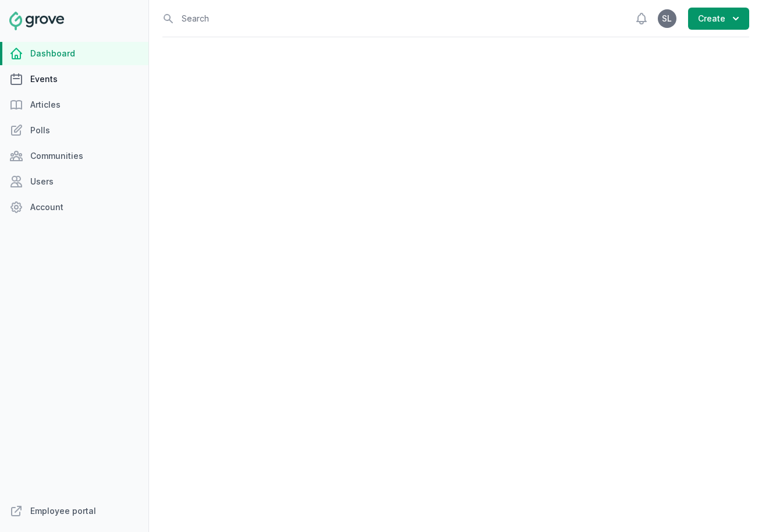
click at [42, 81] on link "Events" at bounding box center [74, 79] width 148 height 23
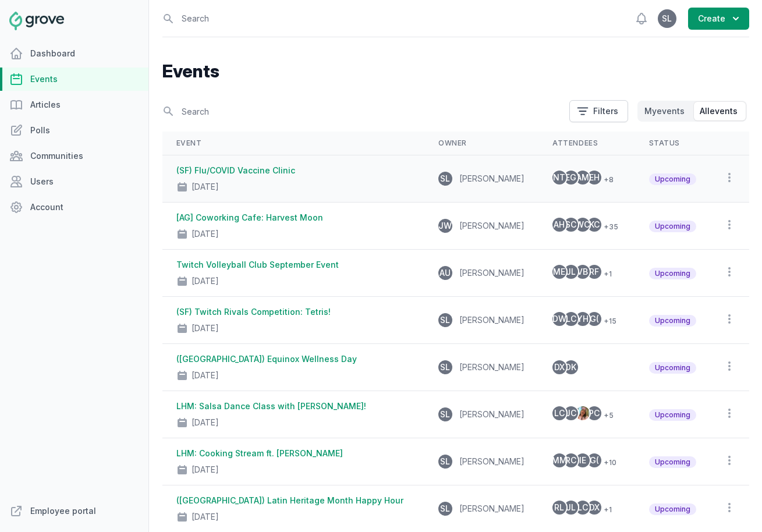
click at [251, 191] on div "Nov 13, 2025" at bounding box center [293, 184] width 234 height 16
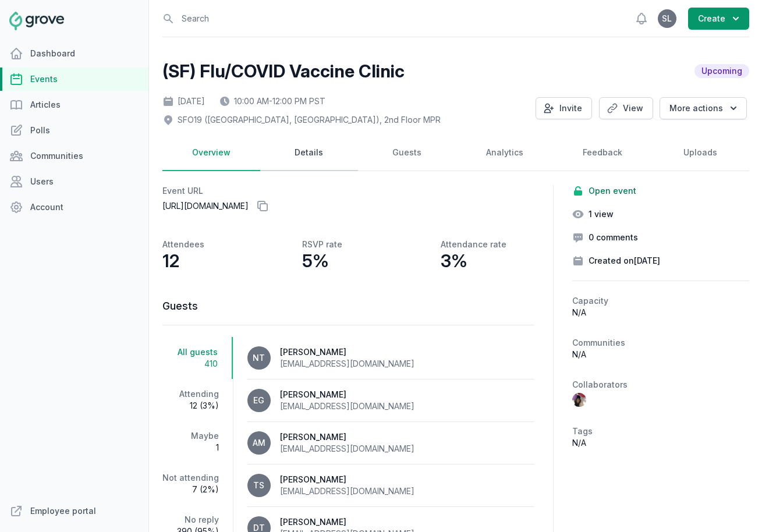
click at [310, 162] on link "Details" at bounding box center [309, 153] width 98 height 36
select select "43"
select select "10:00 AM"
select select "12:00 PM"
select select "89"
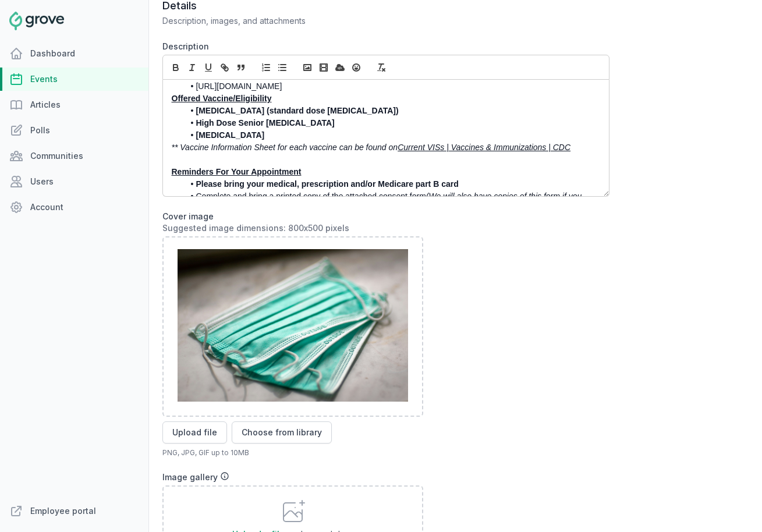
scroll to position [83, 0]
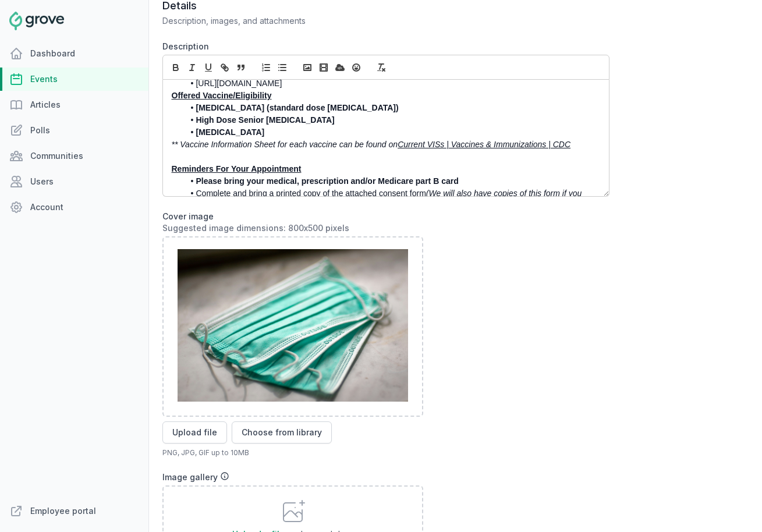
click at [257, 136] on li "COVID" at bounding box center [389, 132] width 410 height 12
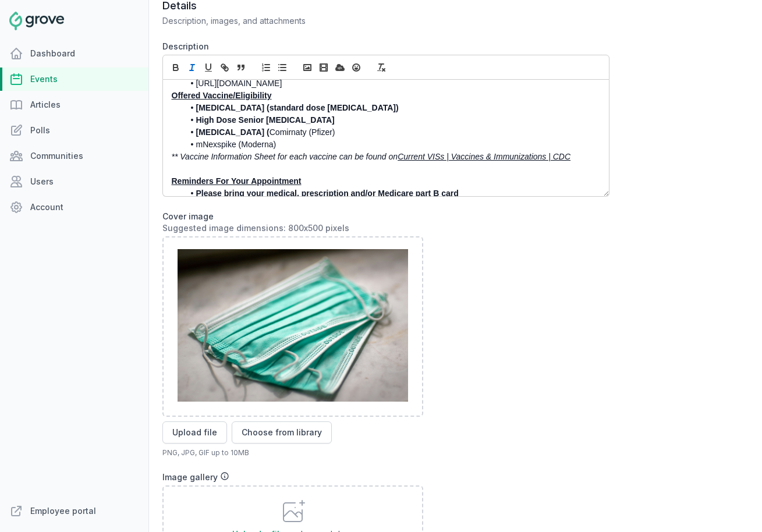
click at [197, 147] on li "mNexspike (Moderna)" at bounding box center [389, 145] width 410 height 12
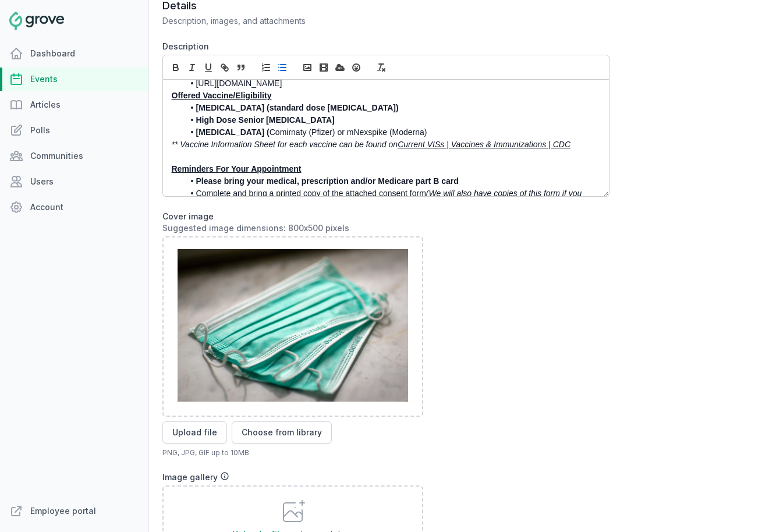
click at [226, 133] on strong "COVID (" at bounding box center [232, 132] width 73 height 9
drag, startPoint x: 224, startPoint y: 134, endPoint x: 401, endPoint y: 136, distance: 177.0
click at [401, 136] on li "COVID - Comirnaty (Pfizer) or mNexspike (Moderna)" at bounding box center [389, 132] width 410 height 12
click at [176, 68] on icon "button" at bounding box center [175, 69] width 5 height 3
click at [289, 149] on em "** Vaccine Information Sheet for each vaccine can be found on" at bounding box center [285, 144] width 226 height 9
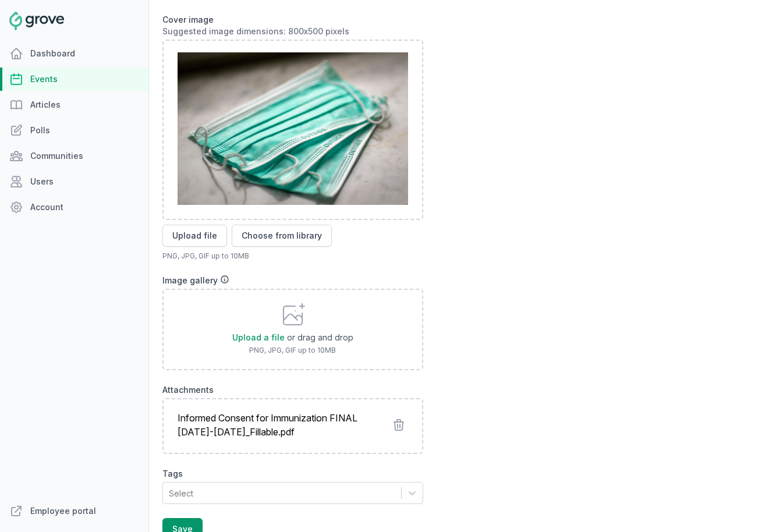
scroll to position [893, 0]
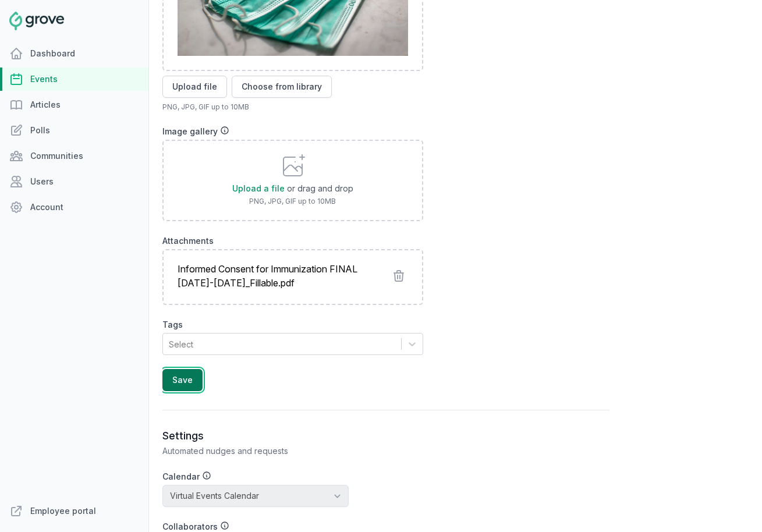
click at [185, 387] on button "Save" at bounding box center [182, 380] width 40 height 22
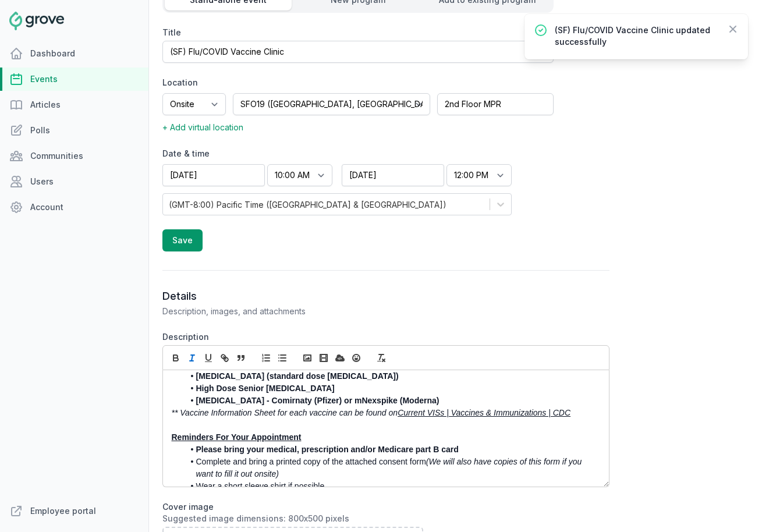
scroll to position [0, 0]
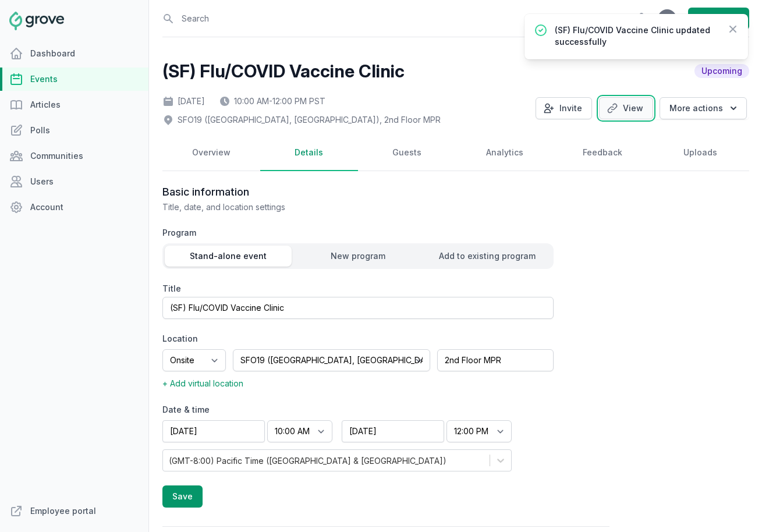
click at [618, 111] on icon at bounding box center [613, 108] width 12 height 12
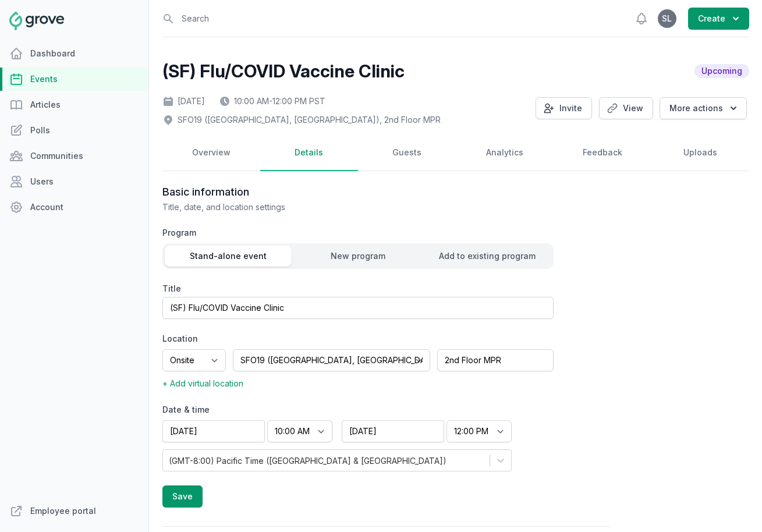
click at [40, 81] on link "Events" at bounding box center [74, 79] width 148 height 23
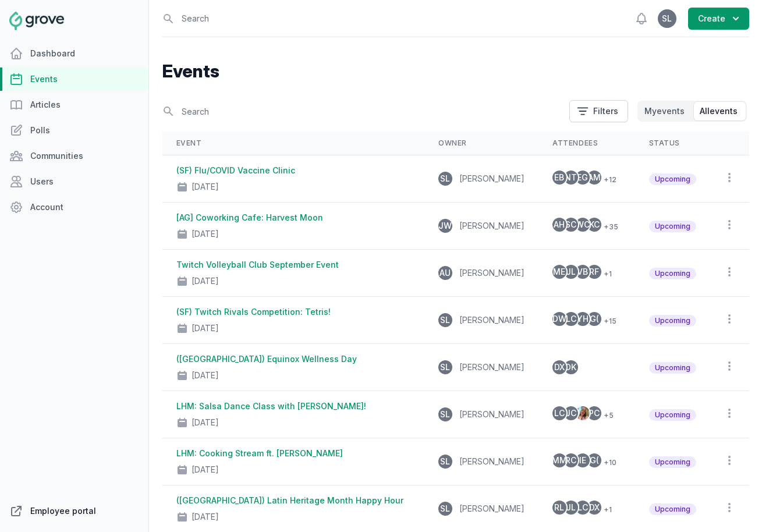
click at [80, 510] on link "Employee portal" at bounding box center [74, 511] width 148 height 23
click at [78, 80] on link "Events" at bounding box center [74, 79] width 148 height 23
click at [206, 112] on input "text" at bounding box center [362, 111] width 400 height 20
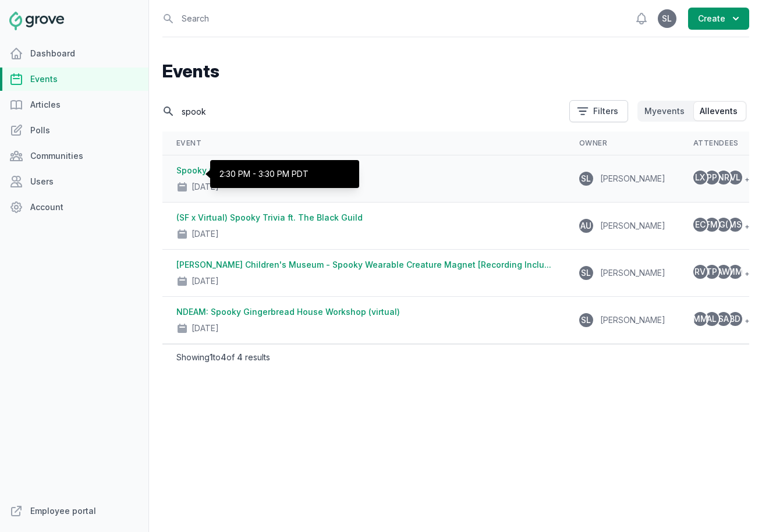
type input "spook"
click at [272, 186] on div "2:30 PM - 3:30 PM PDT" at bounding box center [284, 174] width 149 height 28
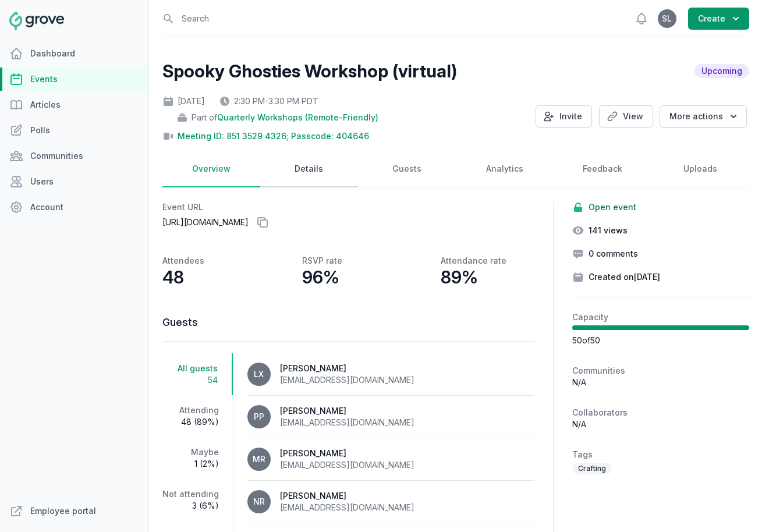
click at [311, 175] on link "Details" at bounding box center [309, 169] width 98 height 36
select select "84"
select select "virtual"
select select "false"
select select "2:30 PM"
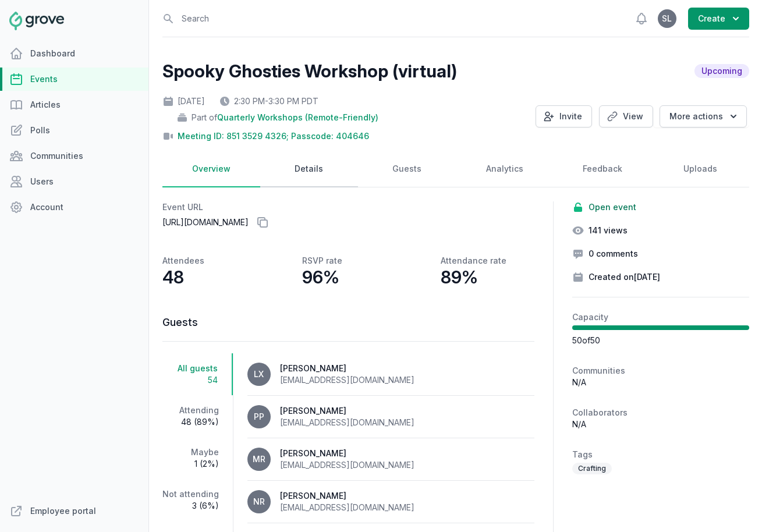
select select "3:30 PM"
select select "89"
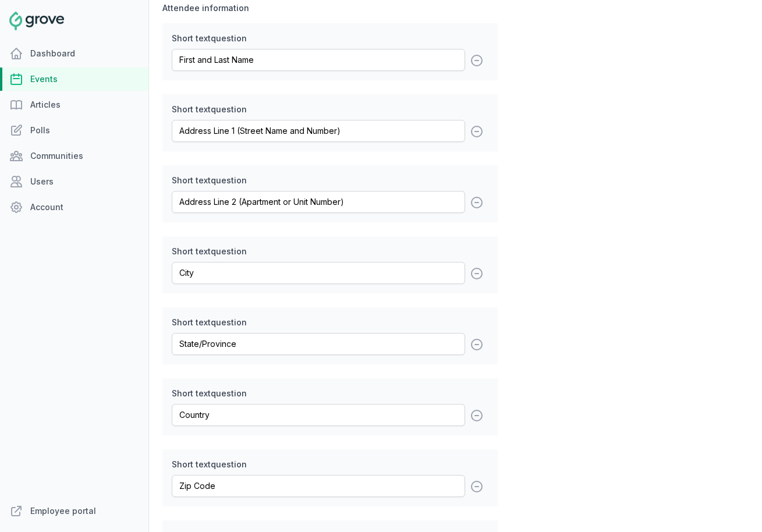
scroll to position [1967, 0]
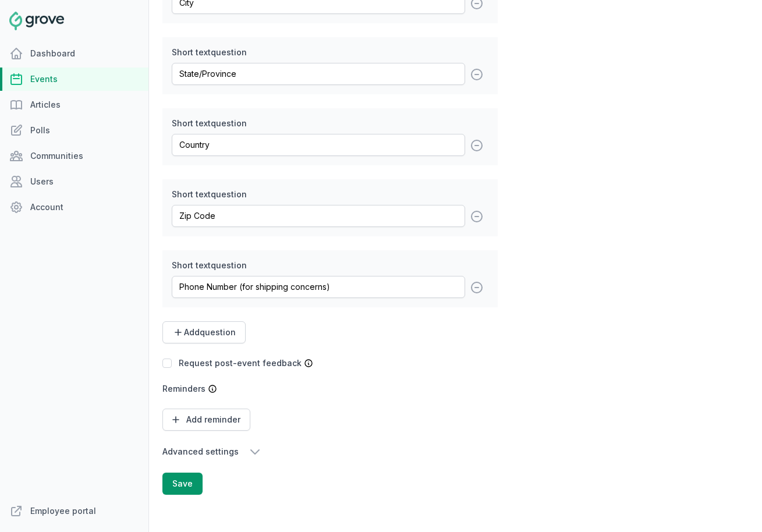
click at [251, 452] on icon "button" at bounding box center [255, 452] width 14 height 14
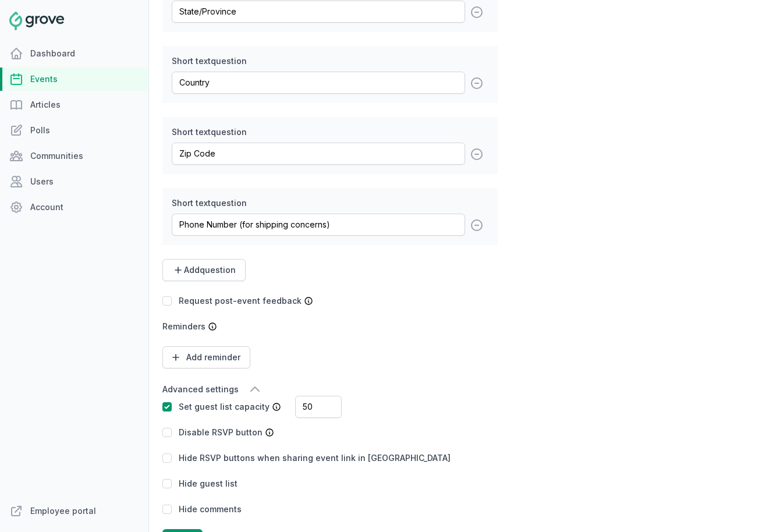
scroll to position [2085, 0]
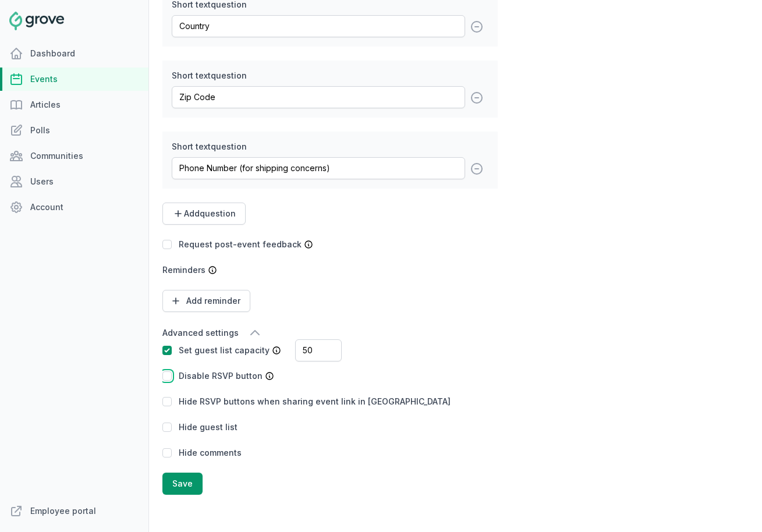
click at [169, 376] on input "checkbox" at bounding box center [166, 375] width 9 height 9
checkbox input "true"
click at [186, 483] on button "Save" at bounding box center [182, 484] width 40 height 22
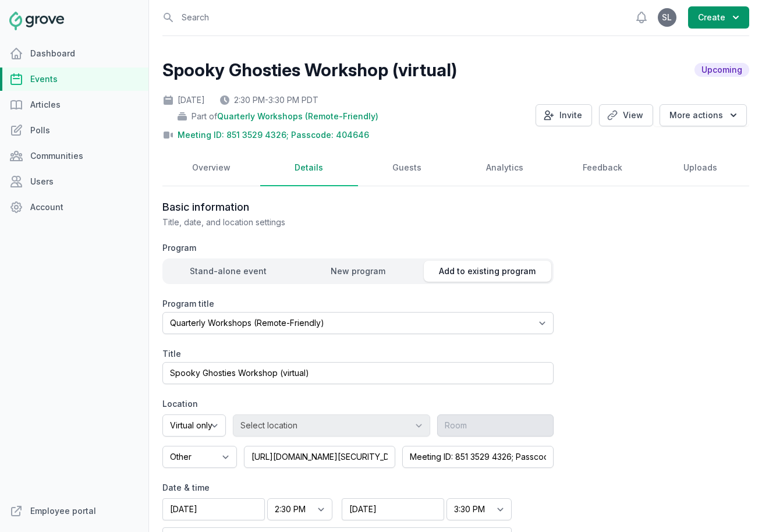
scroll to position [0, 0]
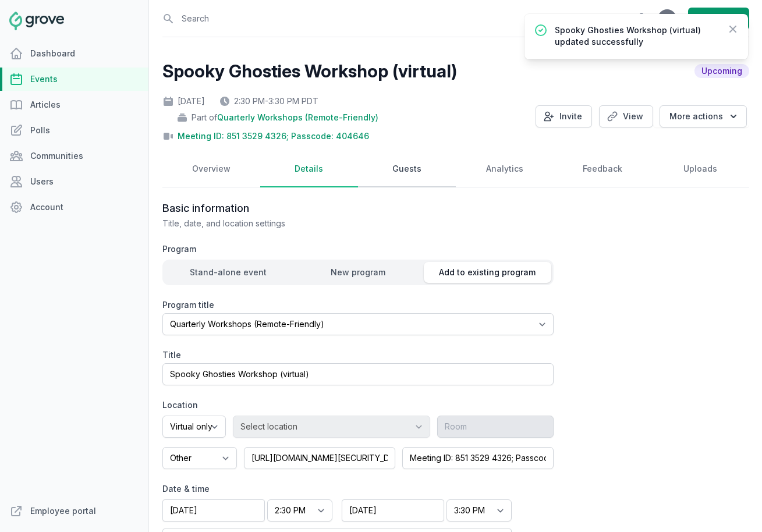
click at [410, 176] on link "Guests" at bounding box center [407, 169] width 98 height 36
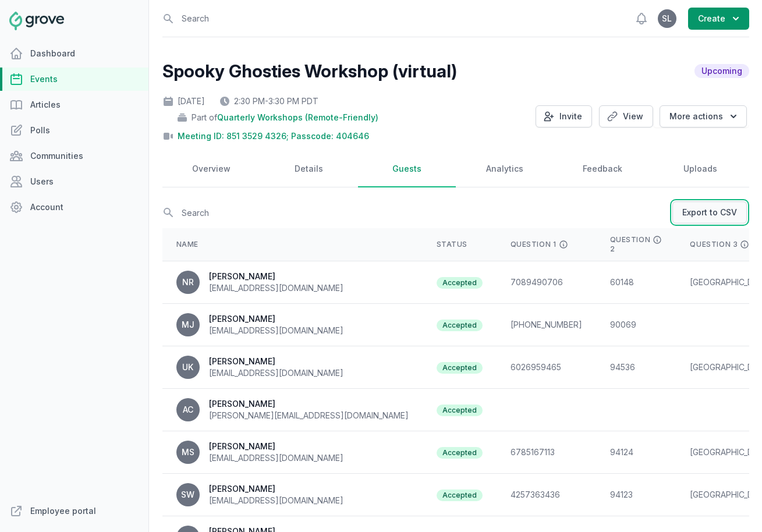
click at [688, 210] on link "Export to CSV" at bounding box center [709, 212] width 75 height 22
click at [625, 120] on link "View" at bounding box center [626, 116] width 54 height 22
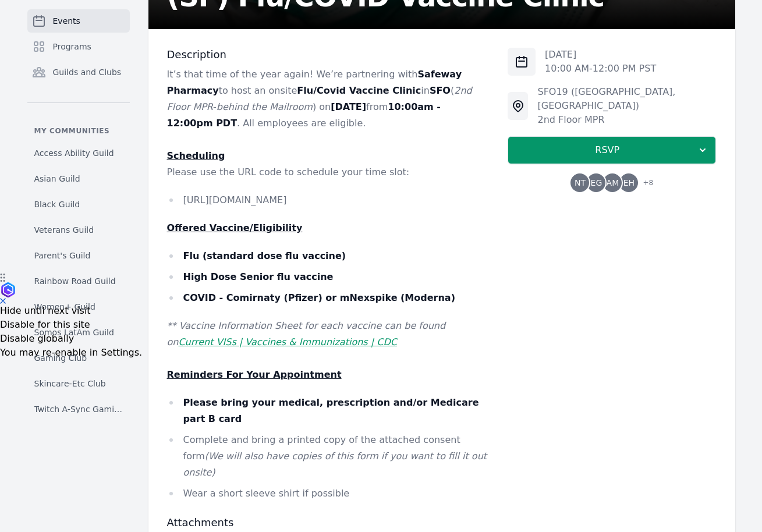
scroll to position [258, 0]
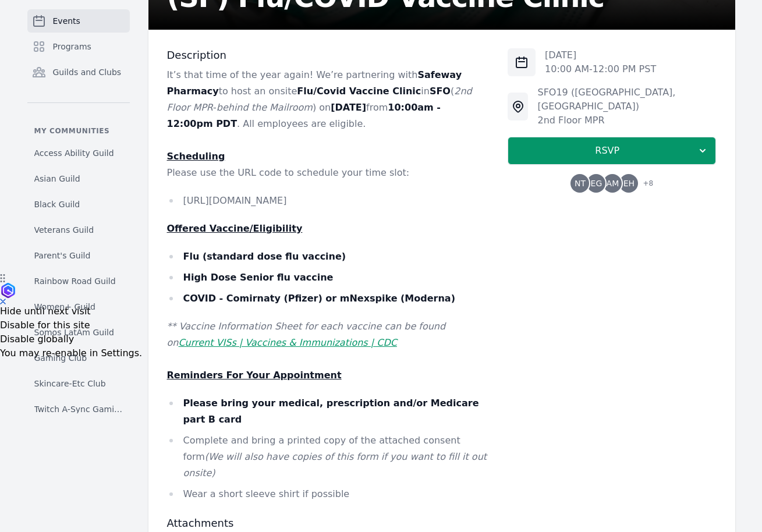
click at [598, 179] on span "EG" at bounding box center [597, 183] width 12 height 8
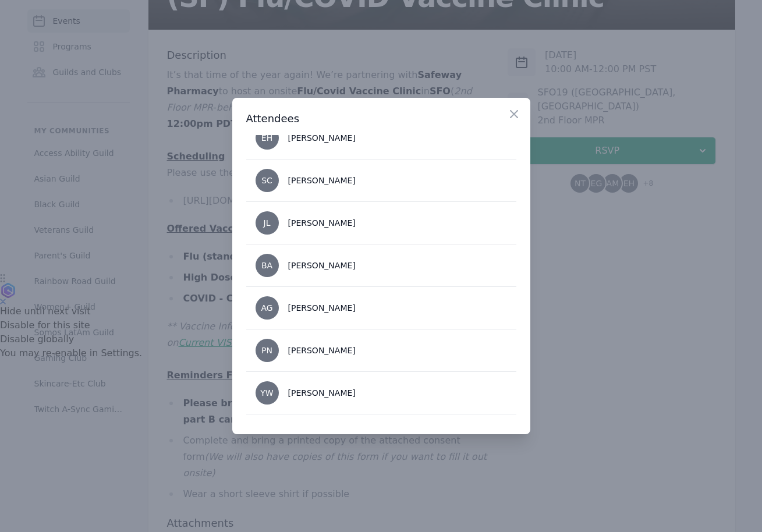
scroll to position [224, 0]
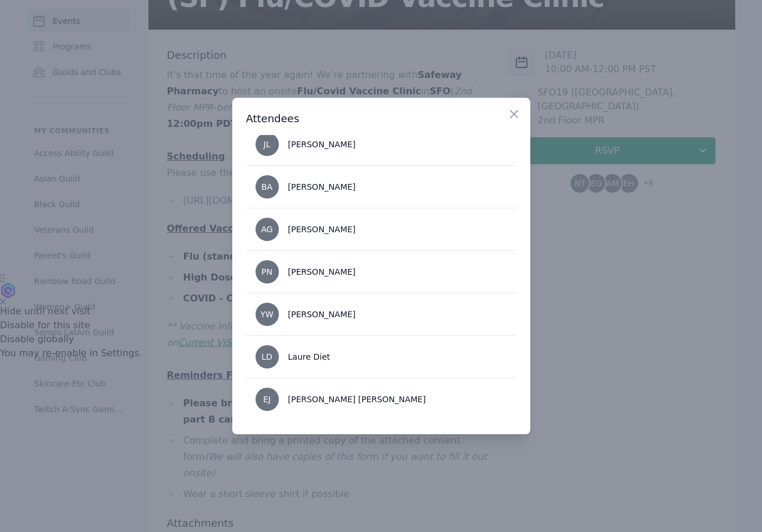
click at [608, 332] on div at bounding box center [381, 266] width 762 height 532
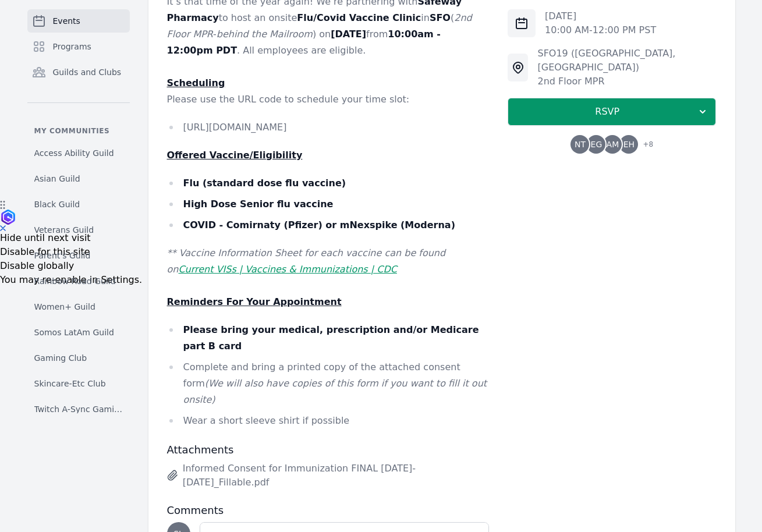
scroll to position [334, 0]
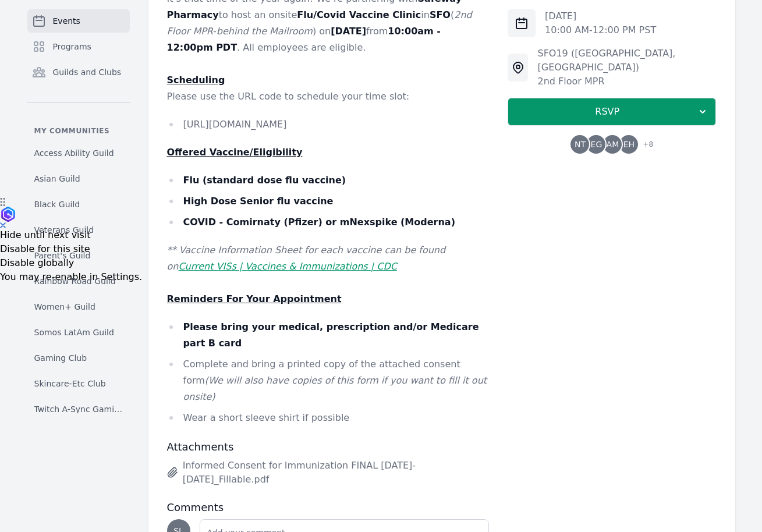
click at [324, 127] on li "[URL][DOMAIN_NAME]" at bounding box center [328, 124] width 323 height 16
copy li "[URL][DOMAIN_NAME]"
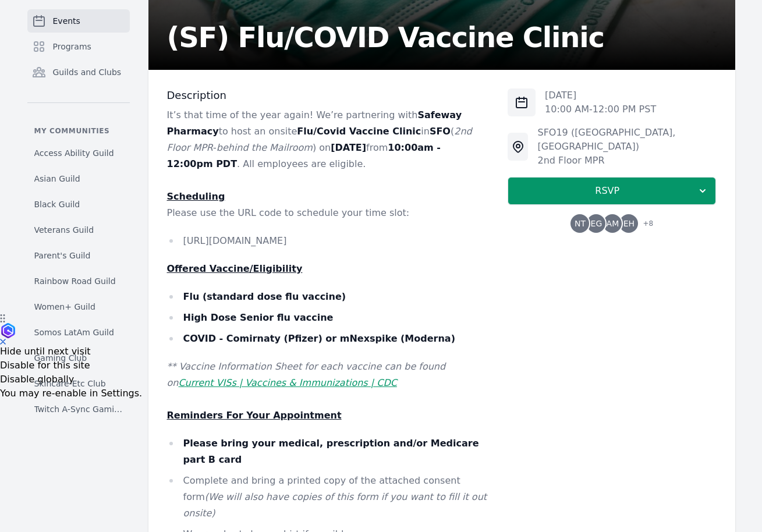
scroll to position [140, 0]
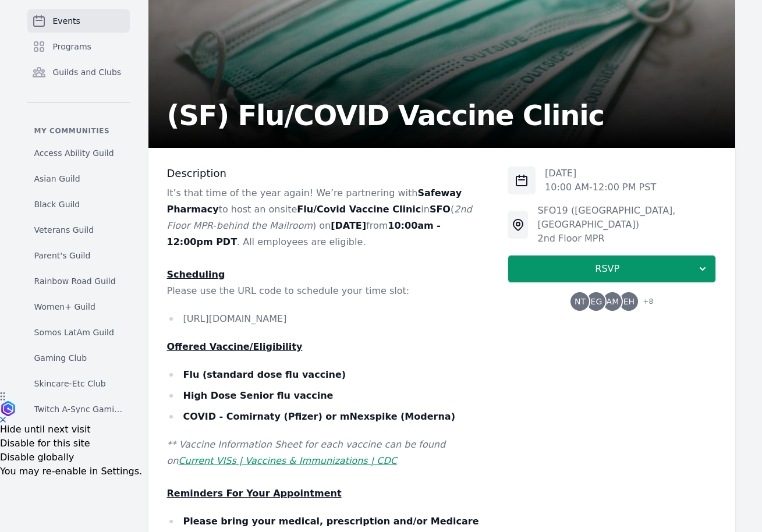
click at [607, 292] on span "AM" at bounding box center [612, 301] width 19 height 19
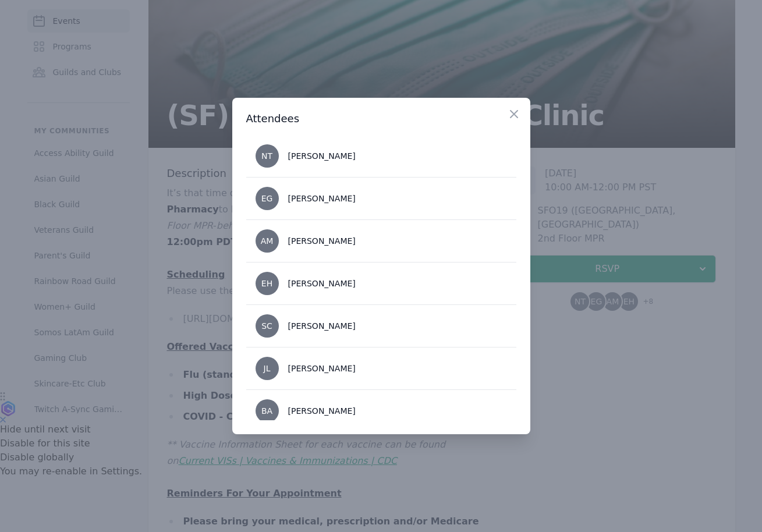
scroll to position [224, 0]
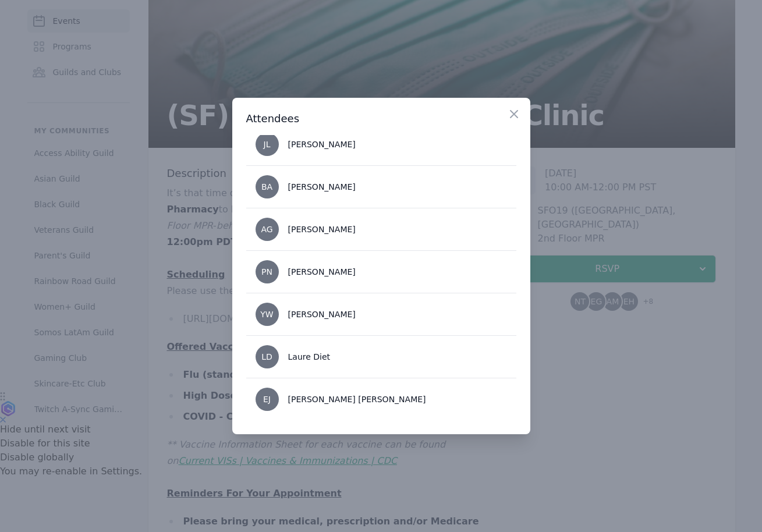
click at [200, 189] on div at bounding box center [381, 266] width 762 height 532
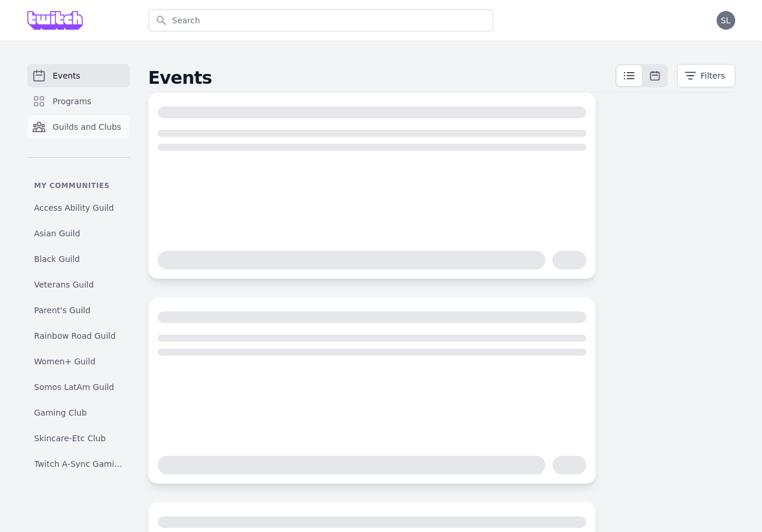
click at [75, 115] on link "Guilds and Clubs" at bounding box center [78, 126] width 102 height 23
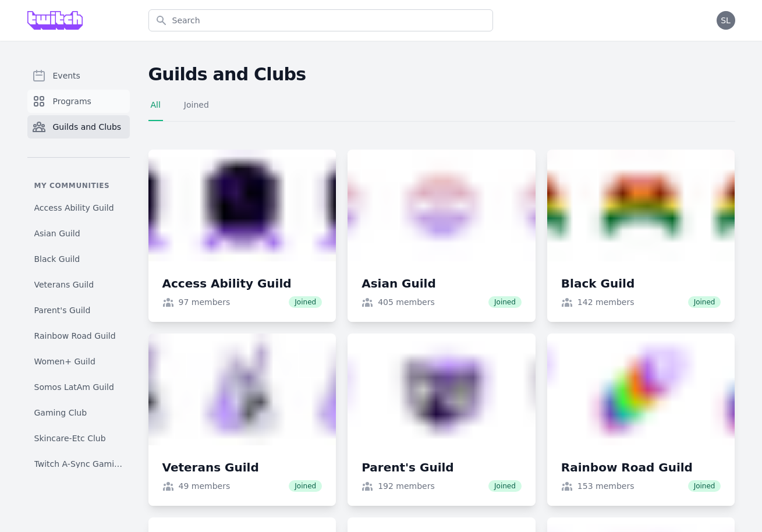
click at [73, 102] on span "Programs" at bounding box center [72, 101] width 38 height 12
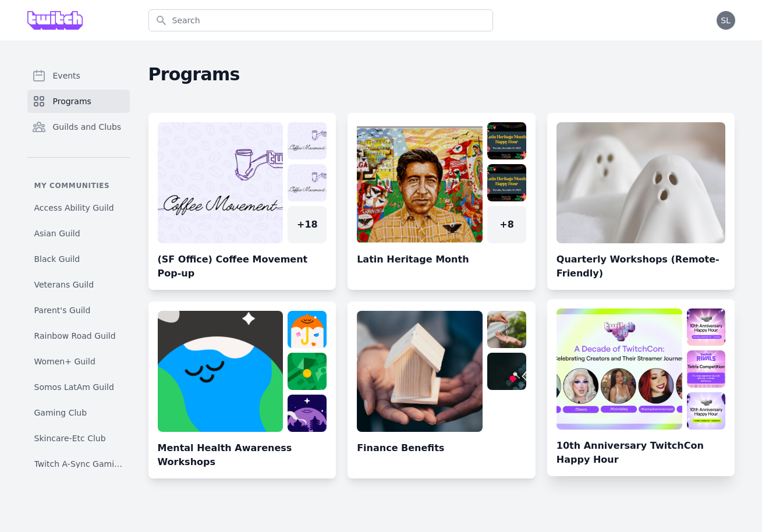
click at [646, 380] on link at bounding box center [641, 393] width 188 height 168
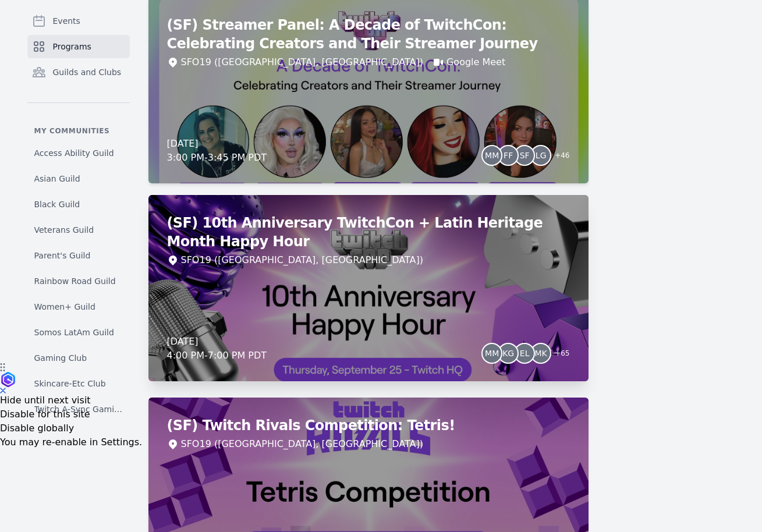
scroll to position [196, 0]
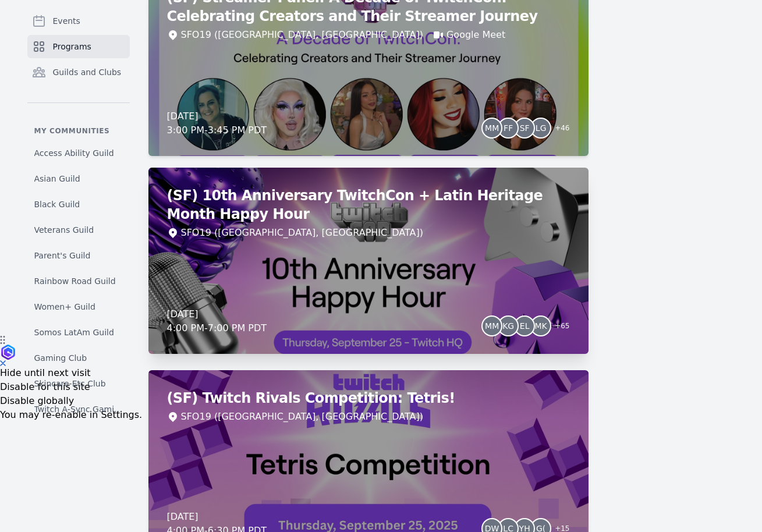
click at [358, 279] on div "(SF) 10th Anniversary TwitchCon + Latin Heritage Month Happy Hour SFO19 ([GEOGR…" at bounding box center [368, 261] width 440 height 186
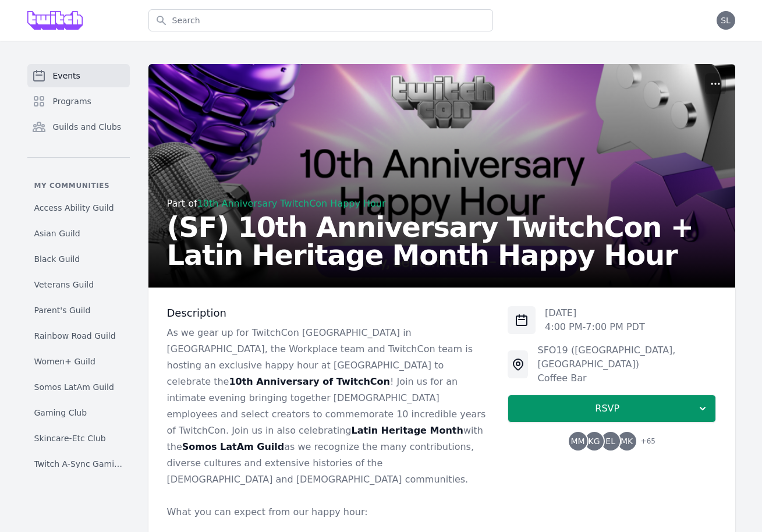
scroll to position [196, 0]
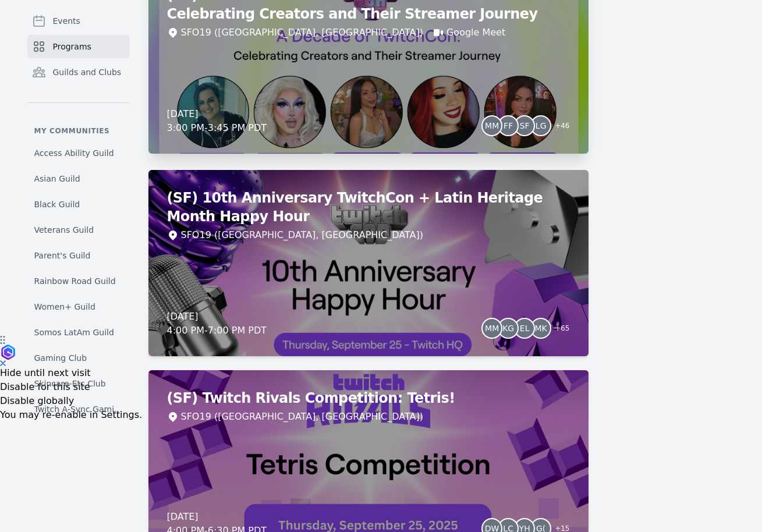
click at [387, 120] on div "[DATE] 3:00 PM - 3:45 PM PDT MM FF SF LG + 46" at bounding box center [368, 121] width 403 height 28
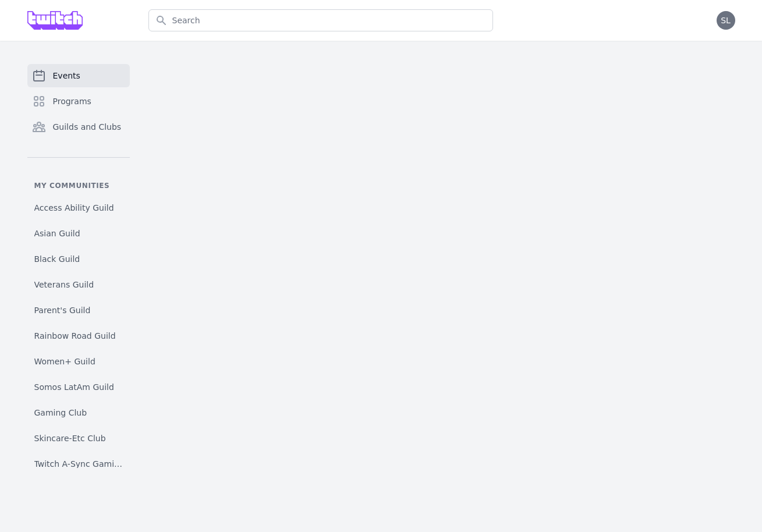
scroll to position [10, 0]
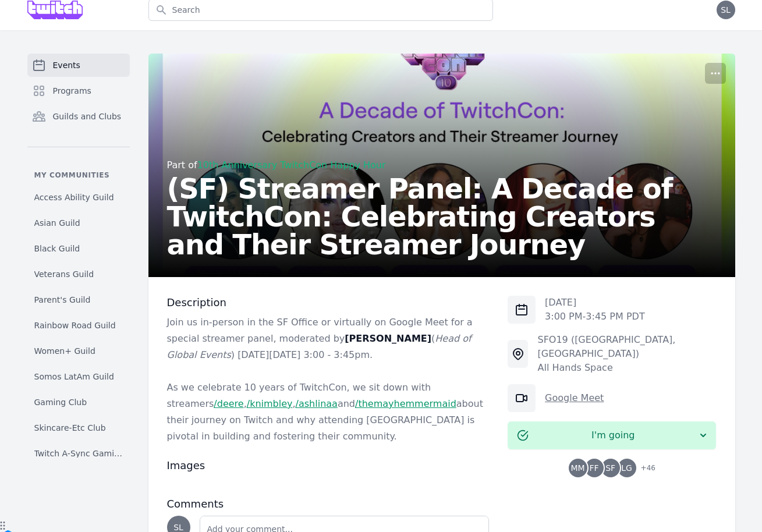
click at [578, 392] on link "Google Meet" at bounding box center [574, 397] width 59 height 11
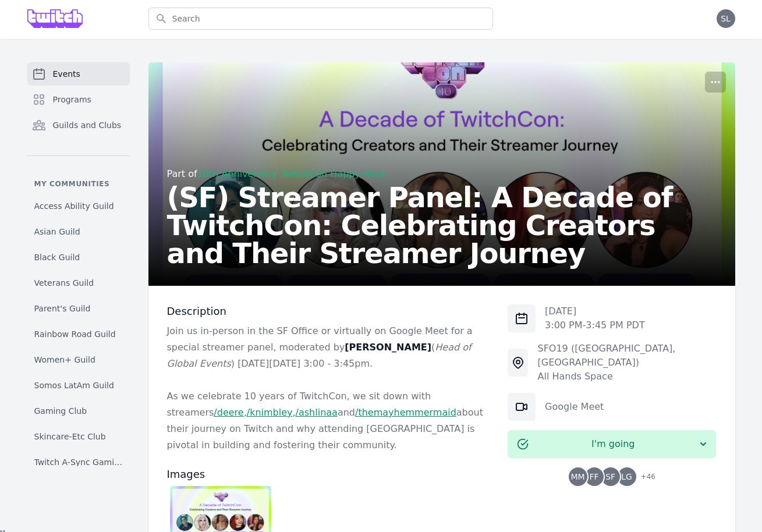
scroll to position [0, 0]
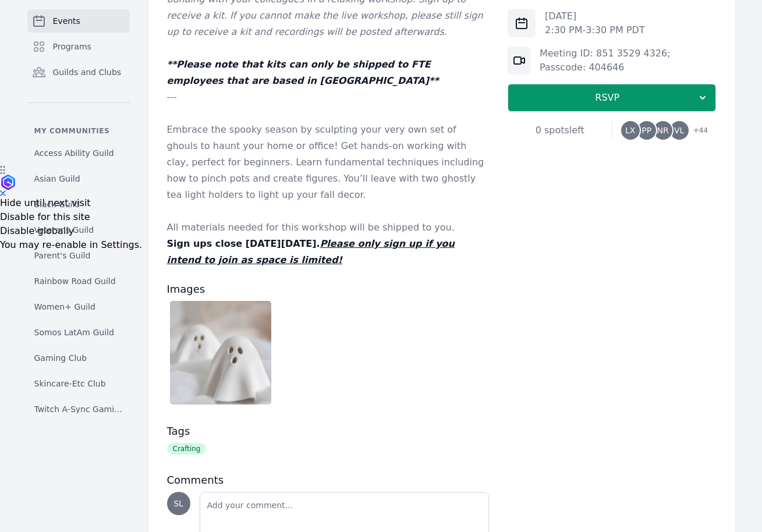
scroll to position [449, 0]
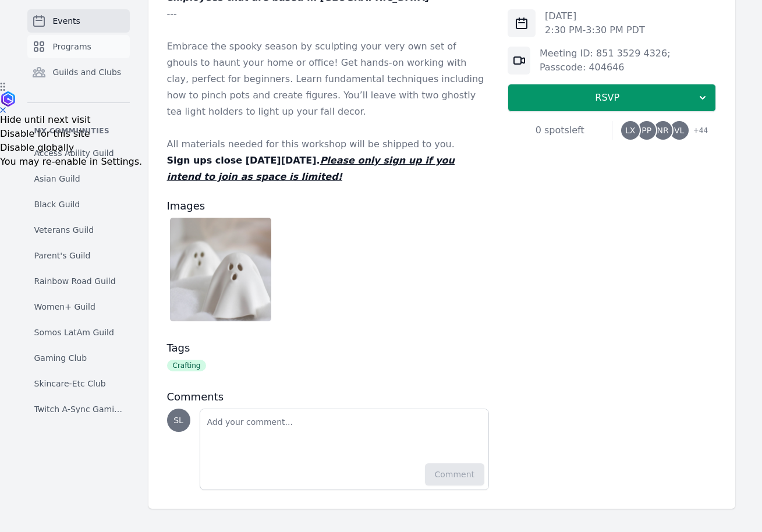
click at [98, 47] on link "Programs" at bounding box center [78, 46] width 102 height 23
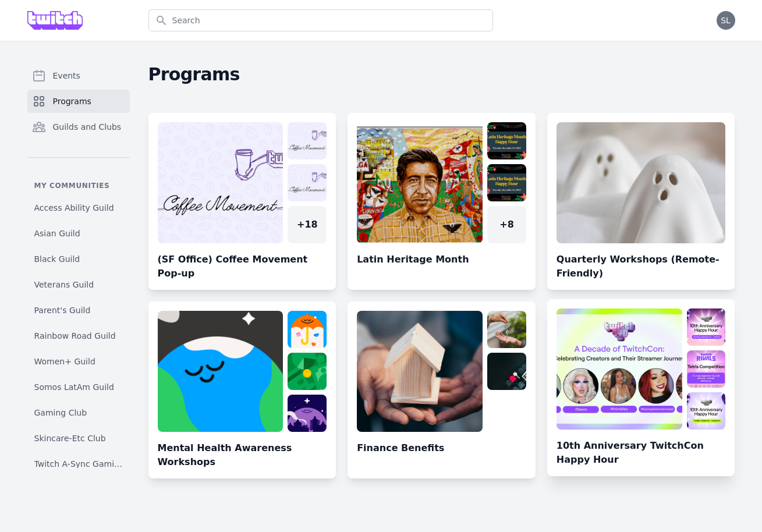
click at [651, 388] on link at bounding box center [641, 393] width 188 height 168
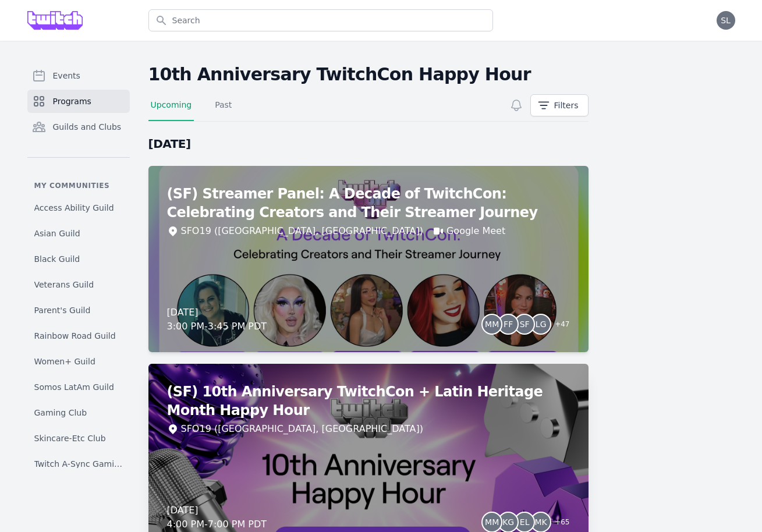
click at [313, 442] on div "(SF) 10th Anniversary TwitchCon + Latin Heritage Month Happy Hour SFO19 ([GEOGR…" at bounding box center [368, 457] width 440 height 186
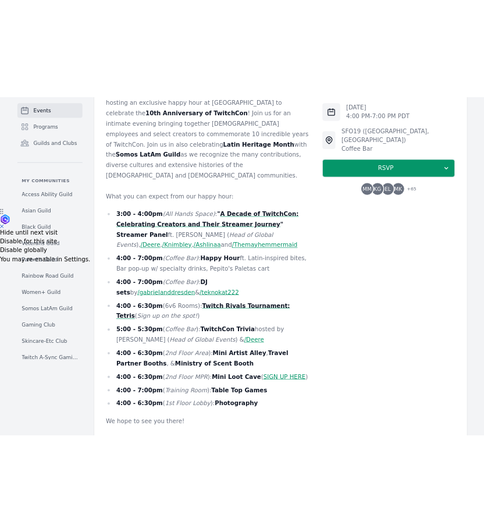
scroll to position [364, 0]
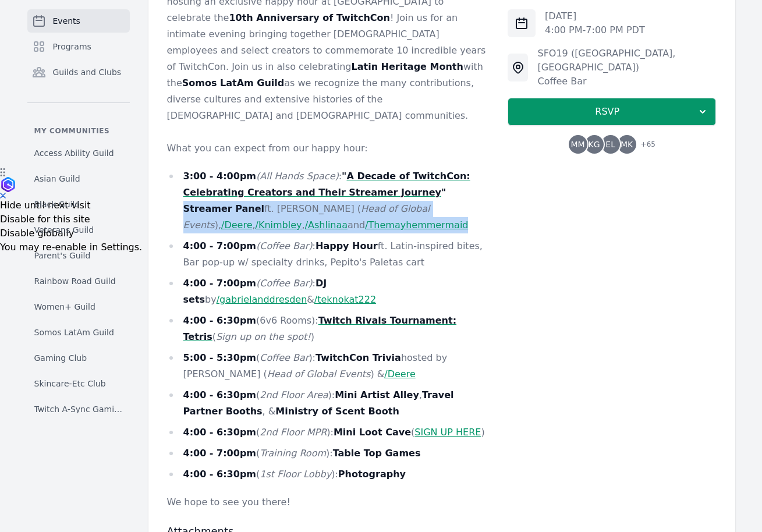
drag, startPoint x: 409, startPoint y: 160, endPoint x: 424, endPoint y: 193, distance: 35.9
click at [424, 193] on li "3:00 - 4:00pm (All Hands Space) : " A Decade of TwitchCon: Celebrating Creators…" at bounding box center [328, 200] width 323 height 65
copy li "Streamer Panel ft. Krystal Herring ( Head of Global Events ), /Deere , /Knimble…"
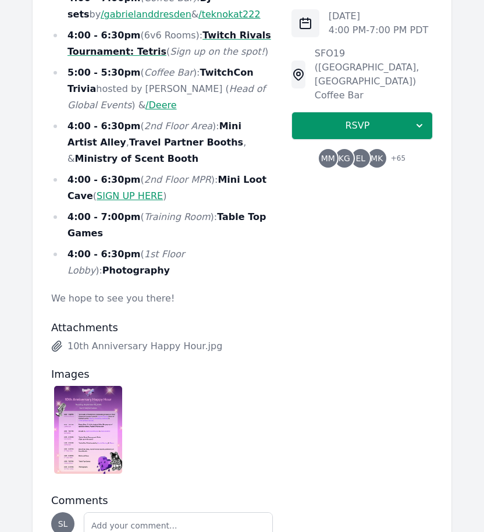
scroll to position [785, 0]
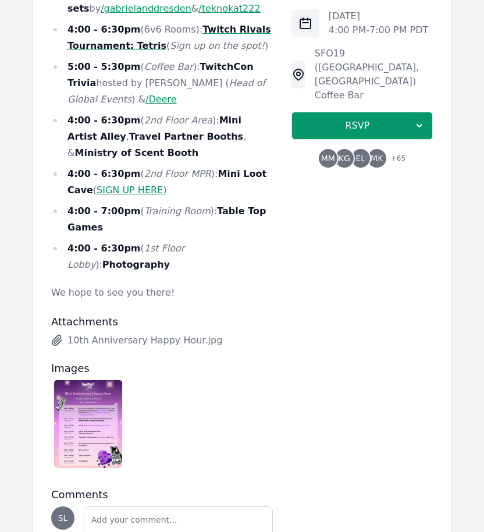
click at [322, 305] on div "Thu, Sep 25, 2025 4:00 PM - 7:00 PM PDT SFO19 (San Francisco, CA) Coffee Bar RS…" at bounding box center [362, 54] width 141 height 1067
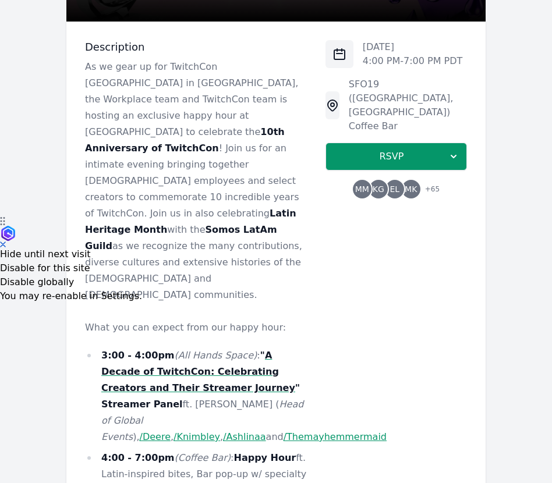
scroll to position [0, 0]
